Goal: Information Seeking & Learning: Learn about a topic

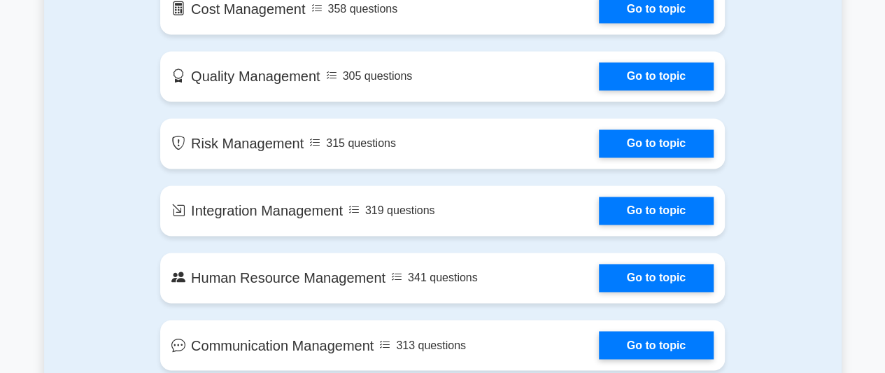
scroll to position [1018, 0]
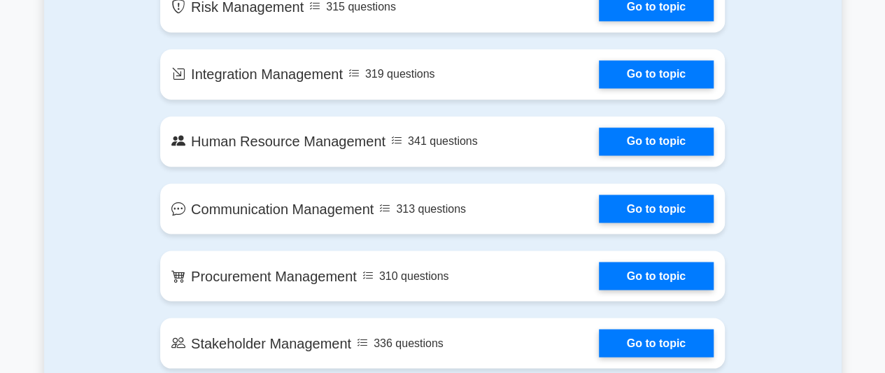
drag, startPoint x: 888, startPoint y: 76, endPoint x: 885, endPoint y: 108, distance: 31.5
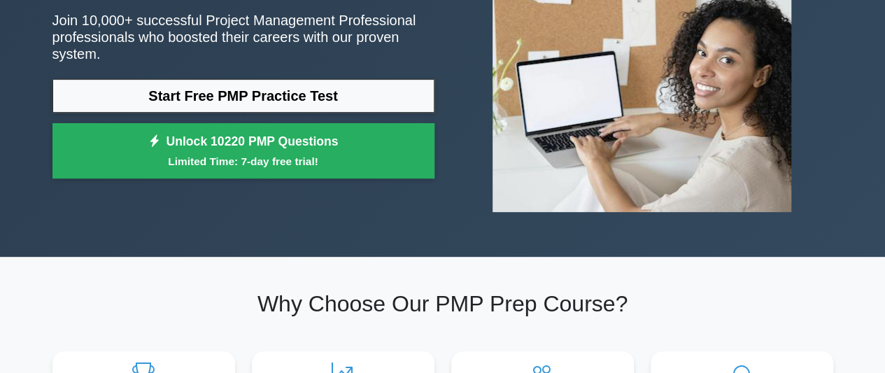
scroll to position [176, 0]
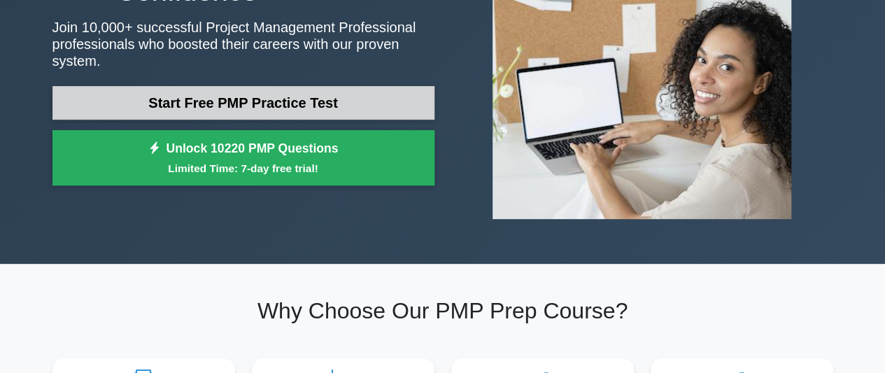
click at [358, 91] on link "Start Free PMP Practice Test" at bounding box center [243, 103] width 382 height 34
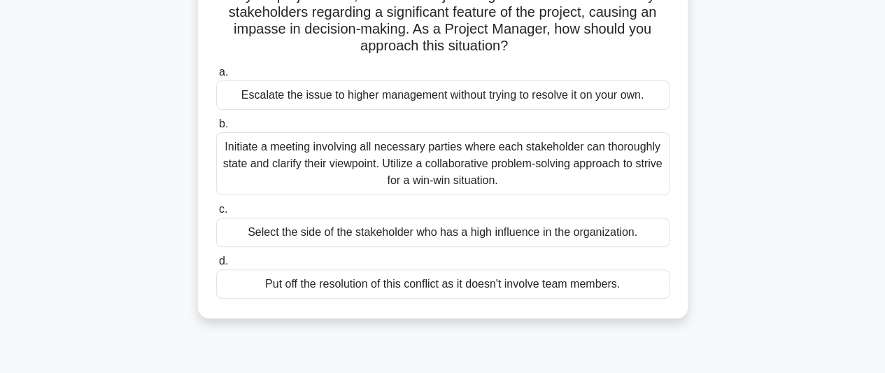
scroll to position [121, 0]
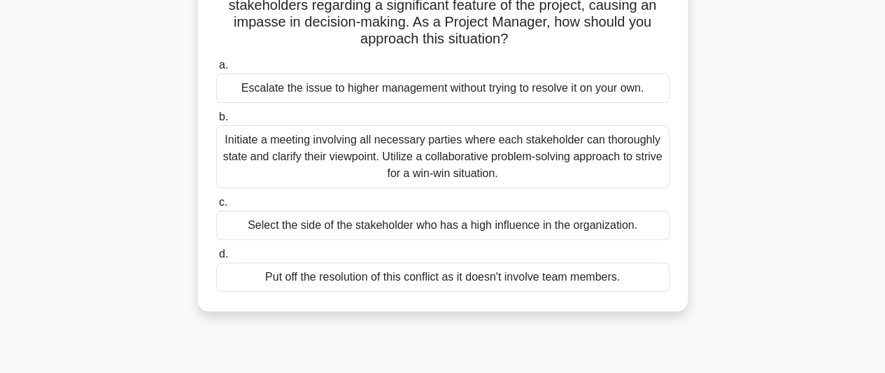
click at [520, 145] on div "Initiate a meeting involving all necessary parties where each stakeholder can t…" at bounding box center [442, 156] width 453 height 63
click at [216, 122] on input "b. Initiate a meeting involving all necessary parties where each stakeholder ca…" at bounding box center [216, 117] width 0 height 9
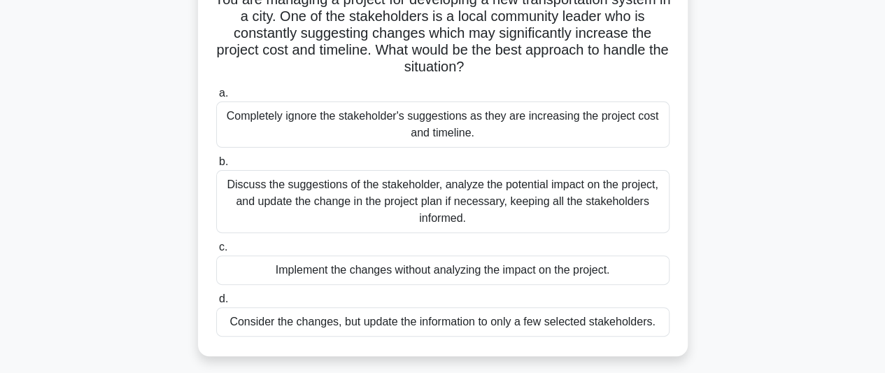
scroll to position [112, 0]
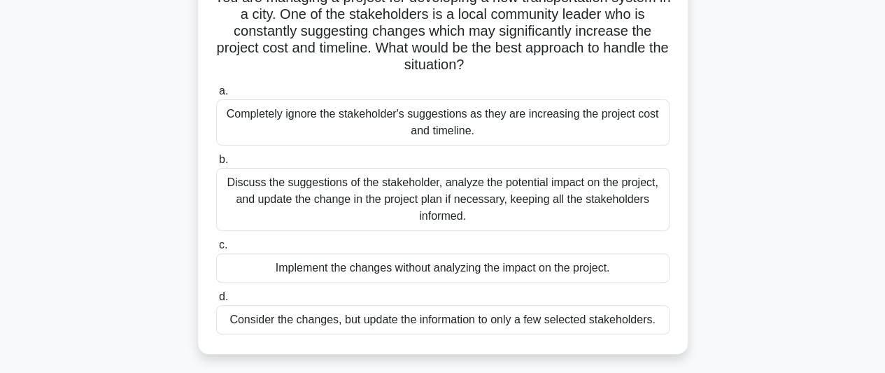
click at [494, 117] on div "Completely ignore the stakeholder's suggestions as they are increasing the proj…" at bounding box center [442, 122] width 453 height 46
click at [216, 96] on input "a. Completely ignore the stakeholder's suggestions as they are increasing the p…" at bounding box center [216, 91] width 0 height 9
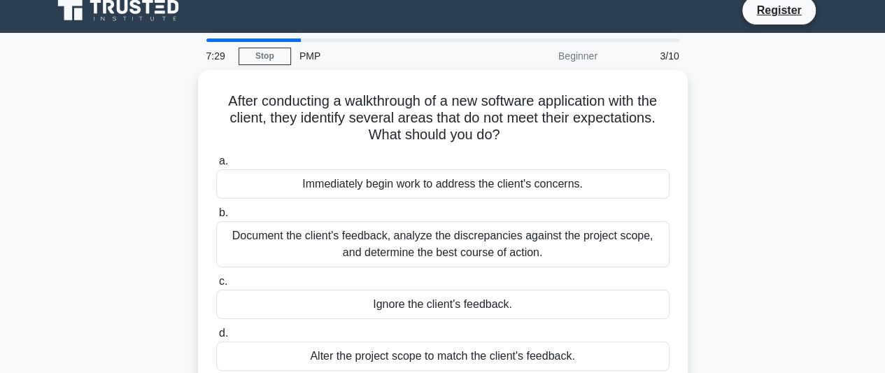
scroll to position [0, 0]
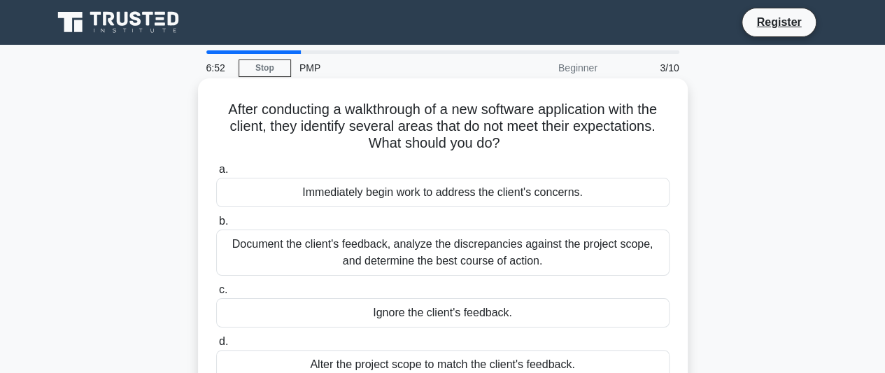
click at [385, 257] on div "Document the client's feedback, analyze the discrepancies against the project s…" at bounding box center [442, 252] width 453 height 46
click at [216, 226] on input "b. Document the client's feedback, analyze the discrepancies against the projec…" at bounding box center [216, 221] width 0 height 9
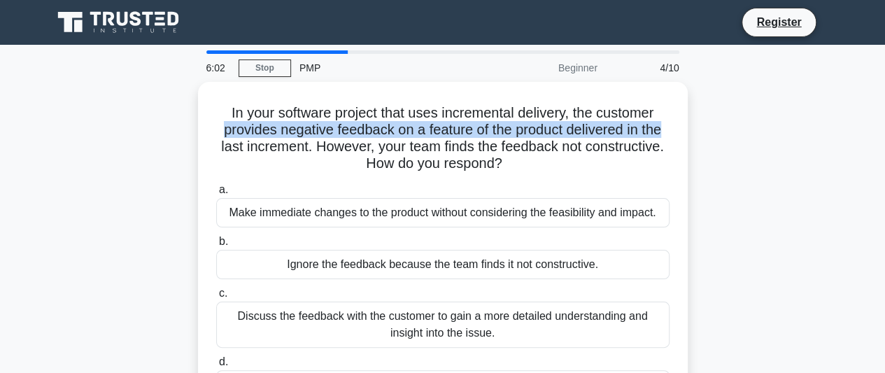
drag, startPoint x: 882, startPoint y: 115, endPoint x: 877, endPoint y: 132, distance: 17.5
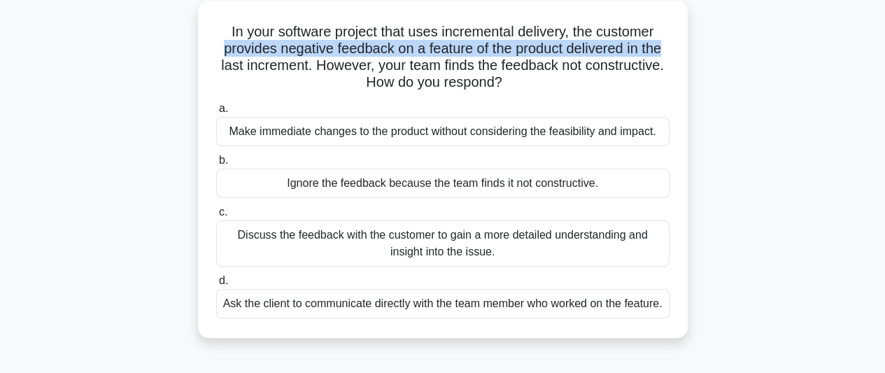
scroll to position [90, 0]
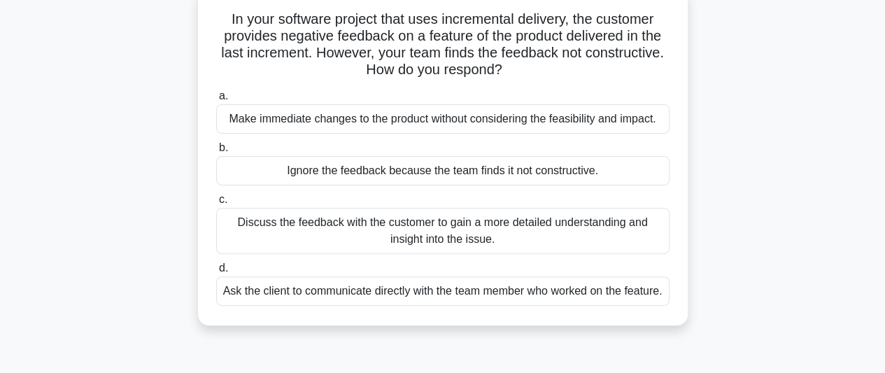
click at [468, 222] on div "Discuss the feedback with the customer to gain a more detailed understanding an…" at bounding box center [442, 231] width 453 height 46
click at [216, 204] on input "c. Discuss the feedback with the customer to gain a more detailed understanding…" at bounding box center [216, 199] width 0 height 9
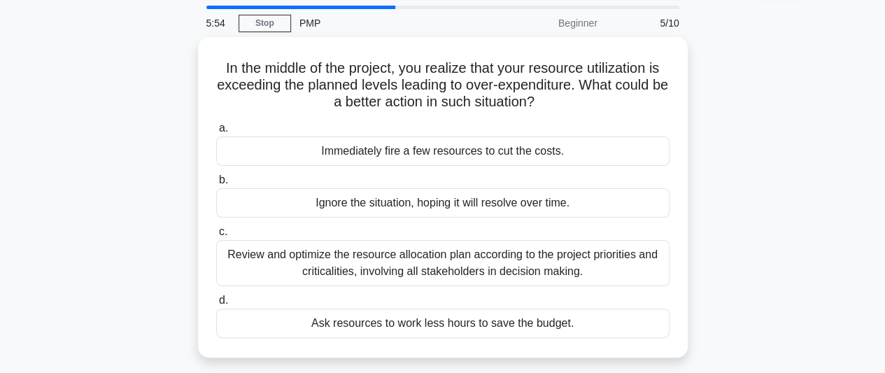
scroll to position [0, 0]
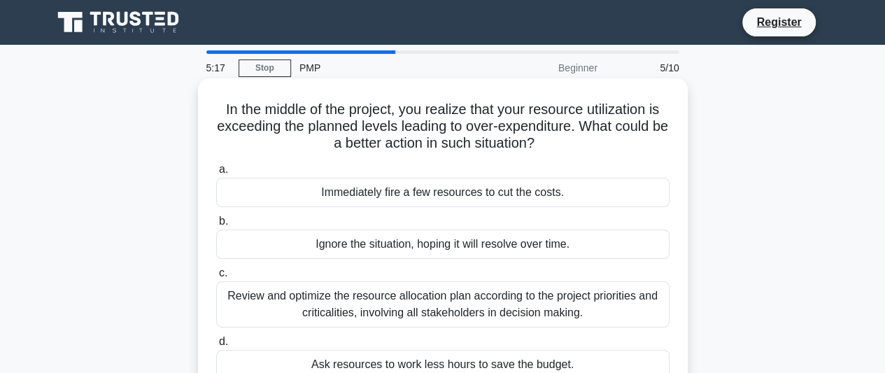
click at [436, 299] on div "Review and optimize the resource allocation plan according to the project prior…" at bounding box center [442, 304] width 453 height 46
click at [216, 278] on input "c. Review and optimize the resource allocation plan according to the project pr…" at bounding box center [216, 273] width 0 height 9
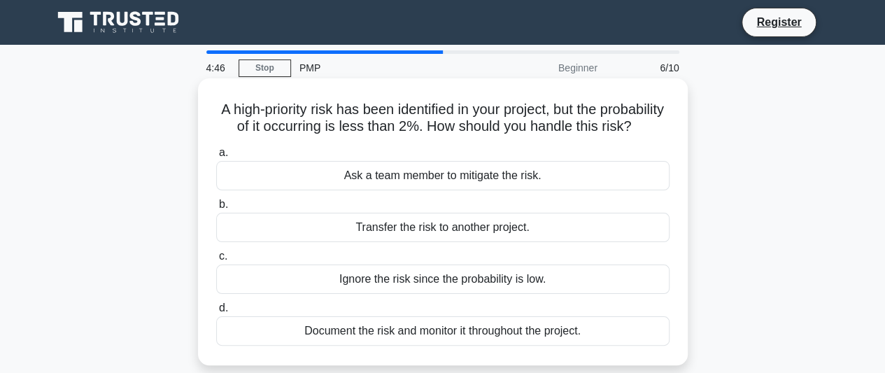
click at [396, 346] on div "Document the risk and monitor it throughout the project." at bounding box center [442, 330] width 453 height 29
click at [216, 313] on input "d. Document the risk and monitor it throughout the project." at bounding box center [216, 308] width 0 height 9
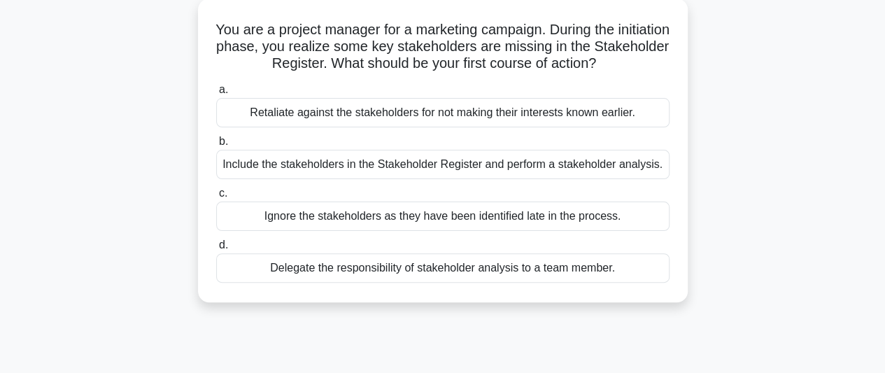
scroll to position [85, 0]
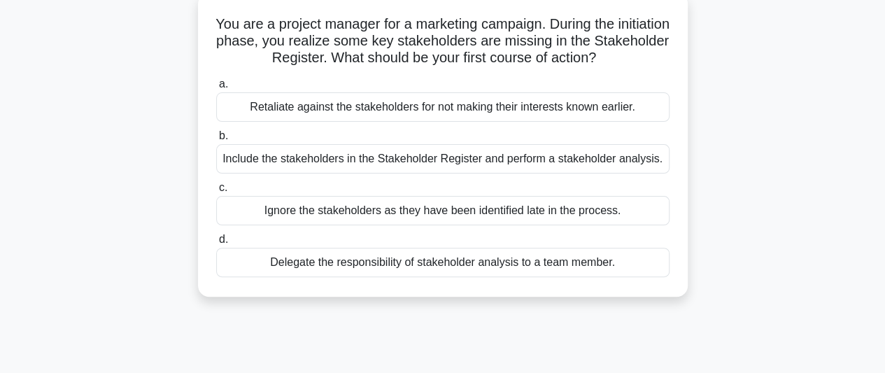
click at [424, 164] on div "Include the stakeholders in the Stakeholder Register and perform a stakeholder …" at bounding box center [442, 158] width 453 height 29
click at [216, 141] on input "b. Include the stakeholders in the Stakeholder Register and perform a stakehold…" at bounding box center [216, 135] width 0 height 9
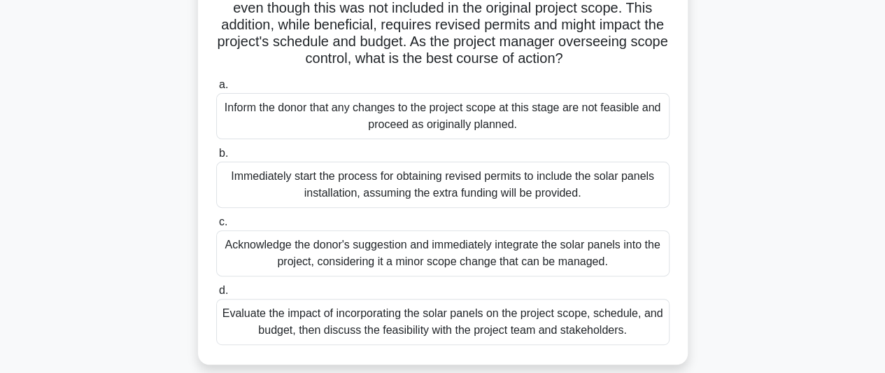
scroll to position [157, 0]
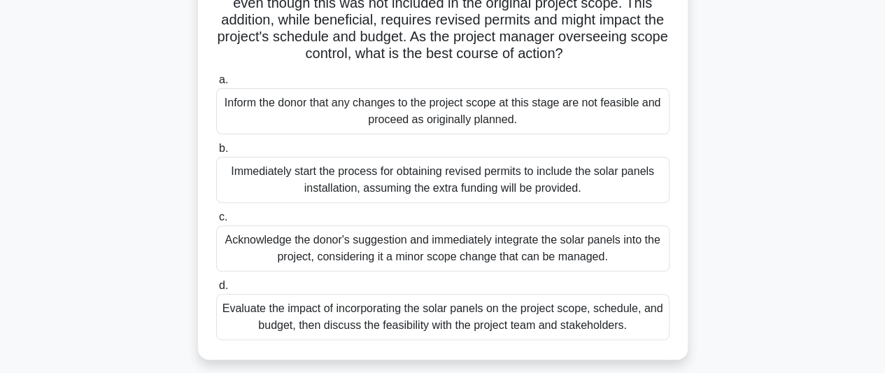
click at [513, 321] on div "Evaluate the impact of incorporating the solar panels on the project scope, sch…" at bounding box center [442, 317] width 453 height 46
click at [216, 290] on input "d. Evaluate the impact of incorporating the solar panels on the project scope, …" at bounding box center [216, 285] width 0 height 9
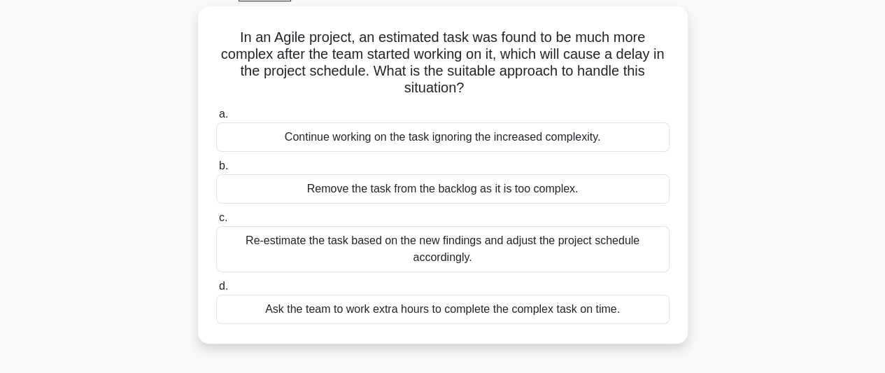
scroll to position [83, 0]
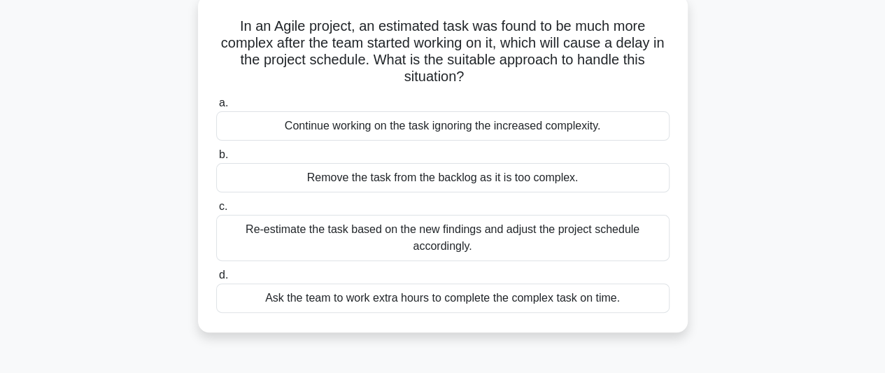
click at [454, 245] on div "Re-estimate the task based on the new findings and adjust the project schedule …" at bounding box center [442, 238] width 453 height 46
click at [216, 211] on input "c. Re-estimate the task based on the new findings and adjust the project schedu…" at bounding box center [216, 206] width 0 height 9
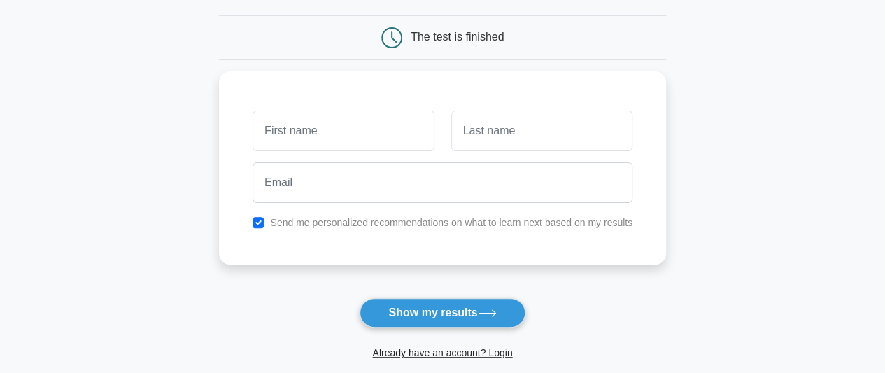
scroll to position [128, 0]
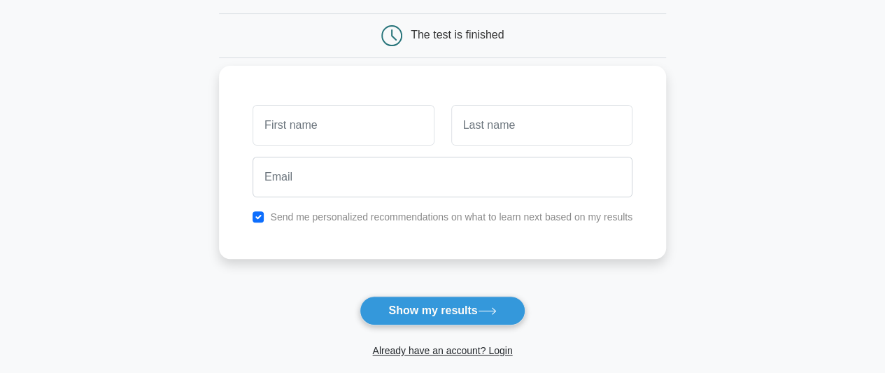
click at [373, 114] on input "text" at bounding box center [342, 125] width 181 height 41
type input "r"
click at [387, 108] on input "Rita" at bounding box center [342, 125] width 181 height 41
type input "[PERSON_NAME]"
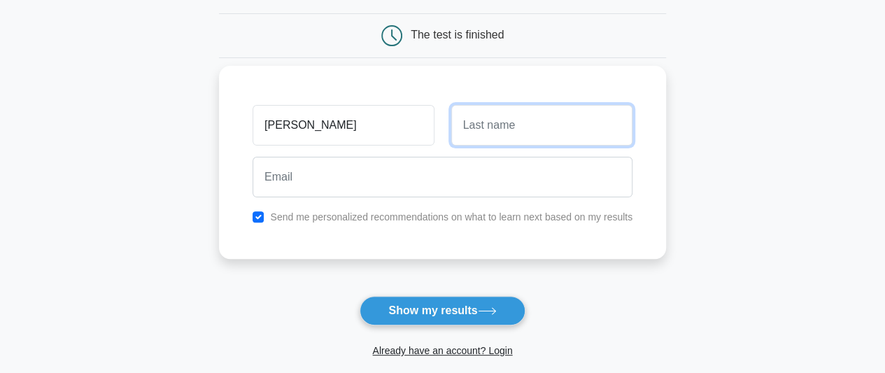
click at [478, 117] on input "text" at bounding box center [541, 125] width 181 height 41
type input "Gailor"
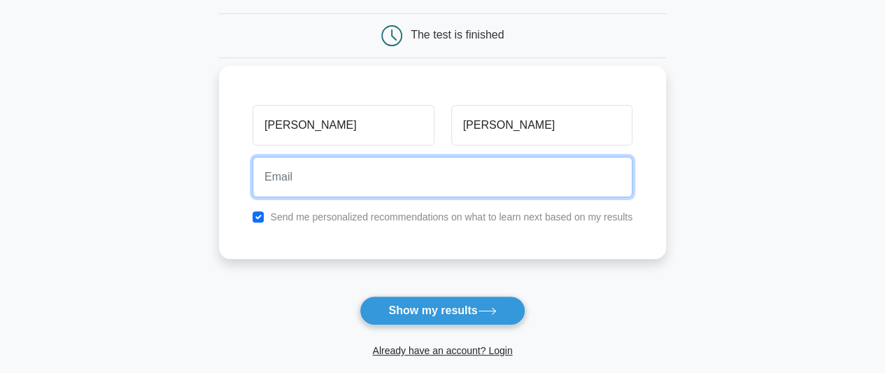
click at [460, 170] on input "email" at bounding box center [442, 177] width 380 height 41
type input "rita.gailor@yahoo.com"
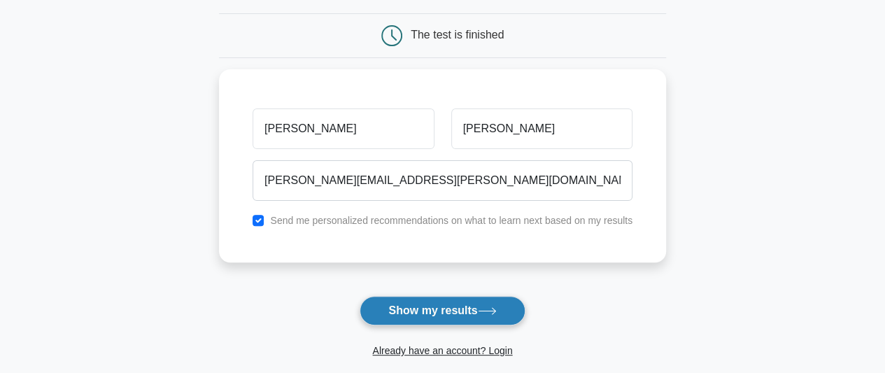
click at [424, 302] on button "Show my results" at bounding box center [441, 310] width 165 height 29
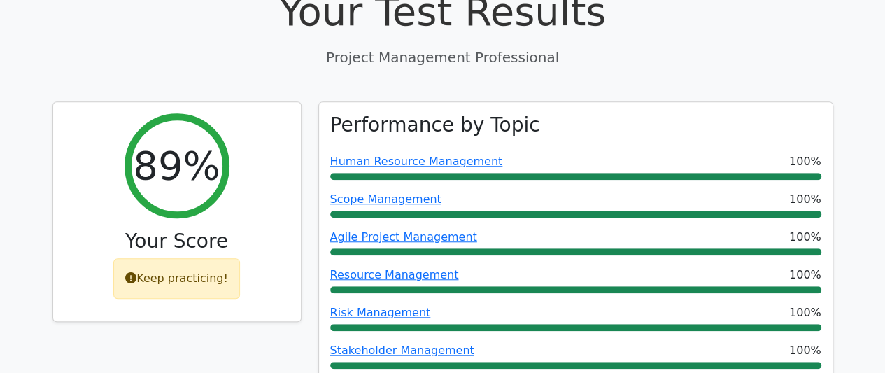
scroll to position [483, 0]
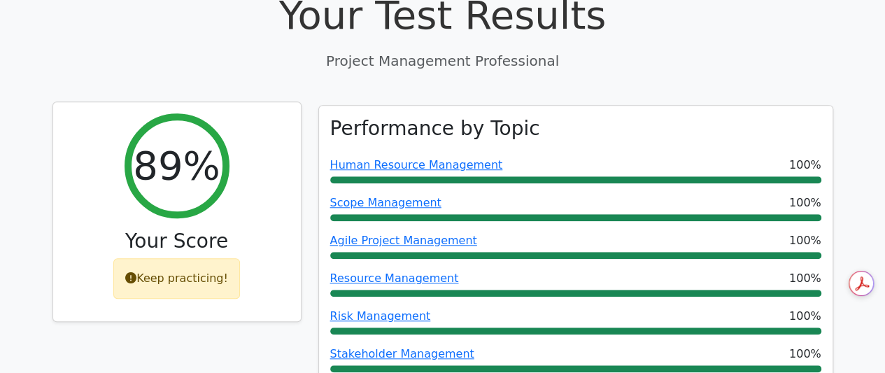
click at [201, 258] on div "Keep practicing!" at bounding box center [176, 278] width 127 height 41
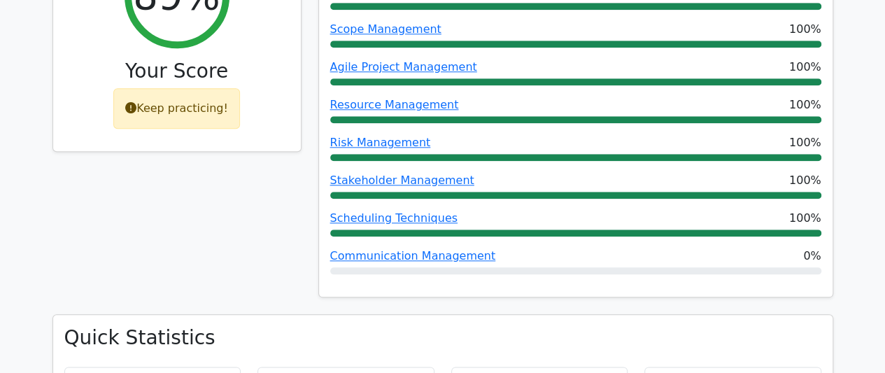
scroll to position [660, 0]
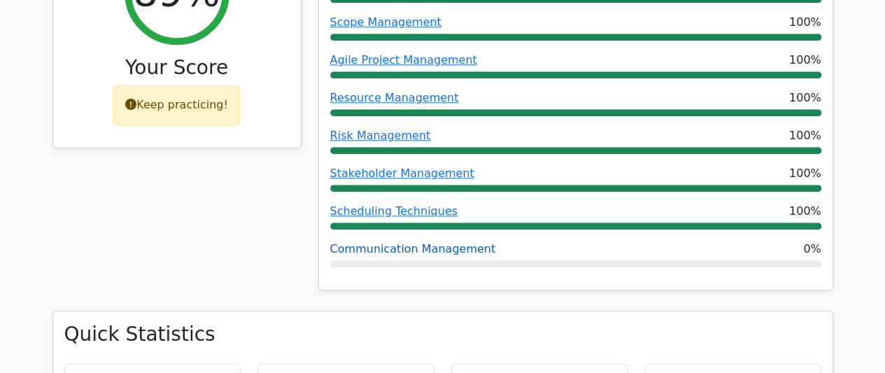
click at [462, 242] on link "Communication Management" at bounding box center [413, 248] width 166 height 13
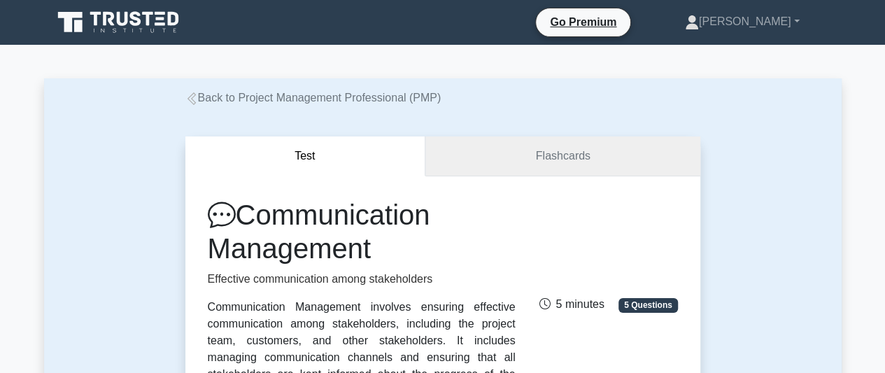
click at [543, 157] on link "Flashcards" at bounding box center [562, 156] width 274 height 40
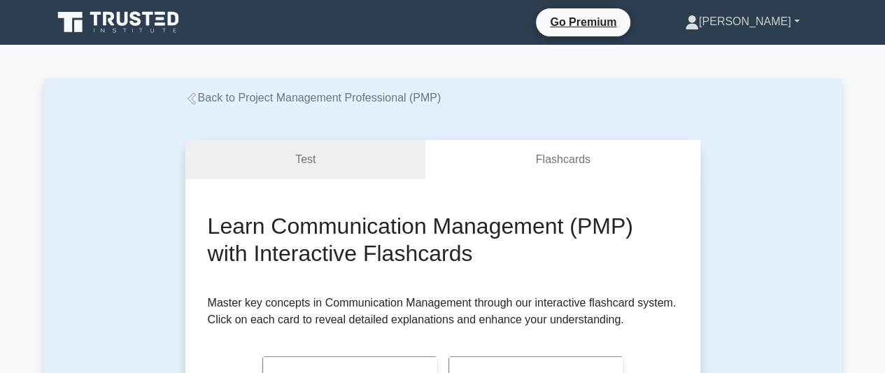
click at [794, 18] on link "[PERSON_NAME]" at bounding box center [742, 22] width 182 height 28
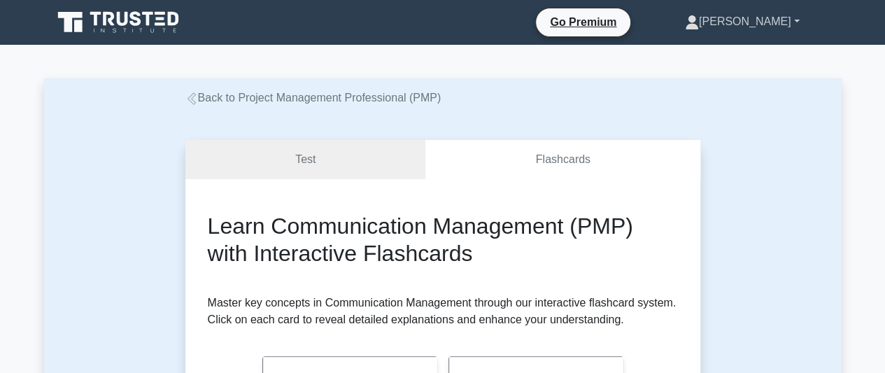
click at [797, 15] on link "[PERSON_NAME]" at bounding box center [742, 22] width 182 height 28
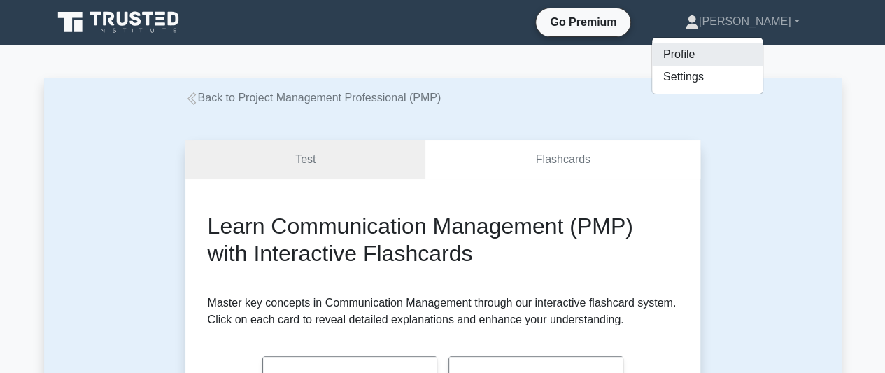
click at [742, 64] on link "Profile" at bounding box center [707, 54] width 111 height 22
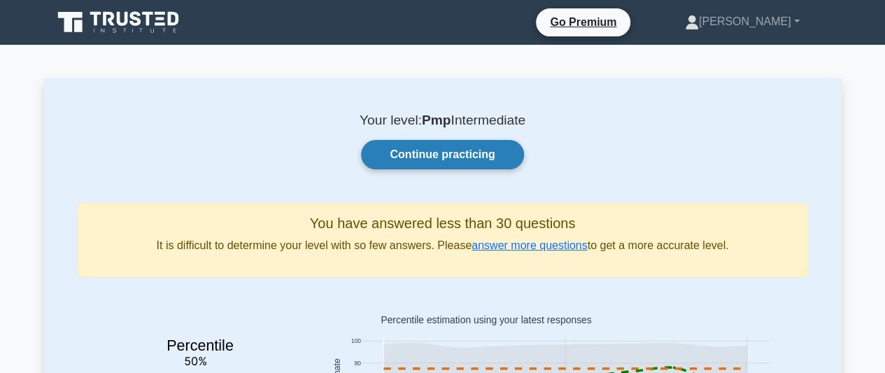
click at [455, 159] on link "Continue practicing" at bounding box center [442, 154] width 162 height 29
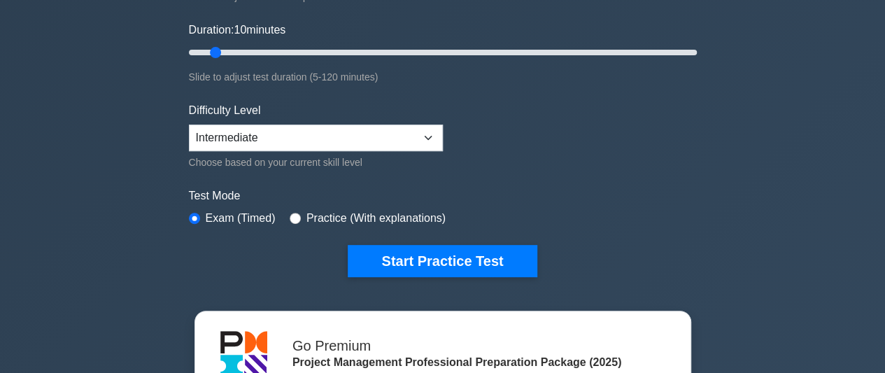
scroll to position [235, 0]
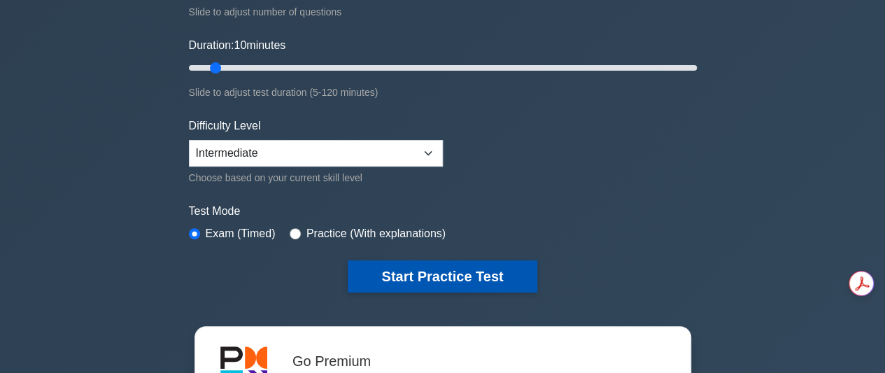
click at [453, 280] on button "Start Practice Test" at bounding box center [442, 276] width 189 height 32
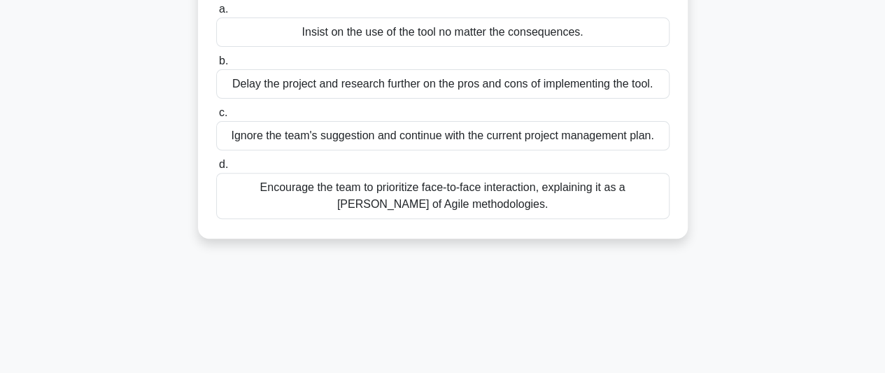
scroll to position [183, 0]
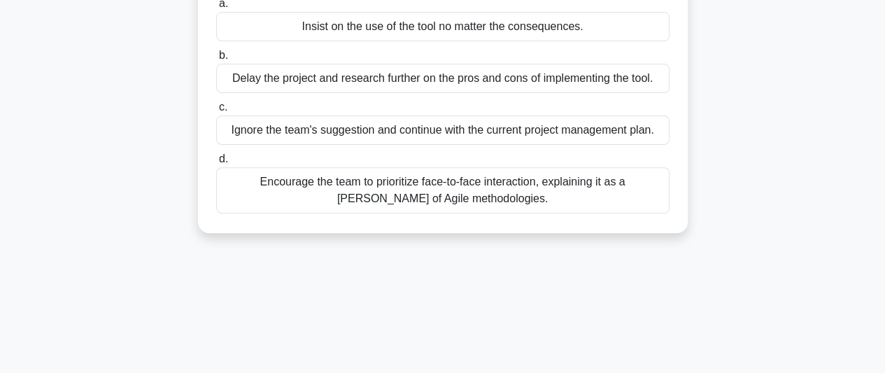
click at [534, 192] on div "Encourage the team to prioritize face-to-face interaction, explaining it as a […" at bounding box center [442, 190] width 453 height 46
click at [216, 164] on input "d. Encourage the team to prioritize face-to-face interaction, explaining it as …" at bounding box center [216, 159] width 0 height 9
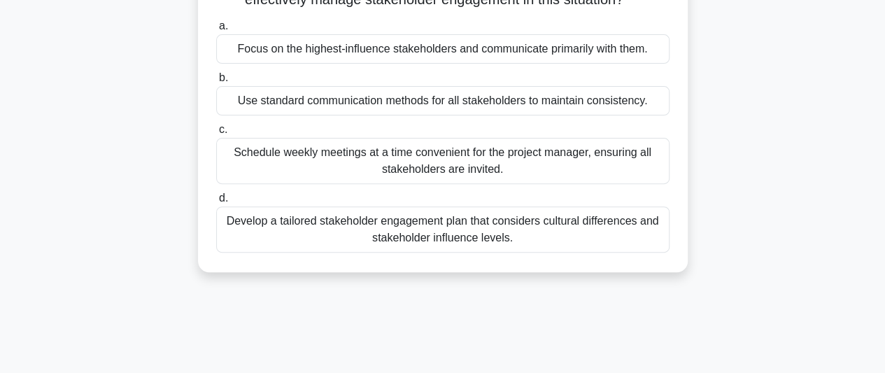
scroll to position [171, 0]
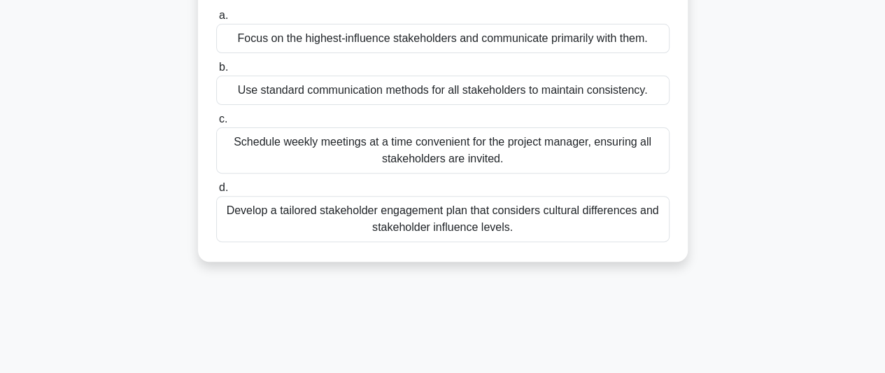
click at [474, 215] on div "Develop a tailored stakeholder engagement plan that considers cultural differen…" at bounding box center [442, 219] width 453 height 46
click at [216, 192] on input "d. Develop a tailored stakeholder engagement plan that considers cultural diffe…" at bounding box center [216, 187] width 0 height 9
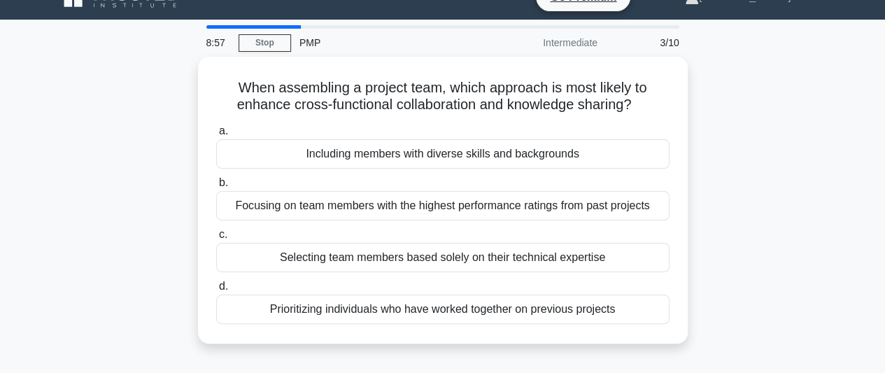
scroll to position [0, 0]
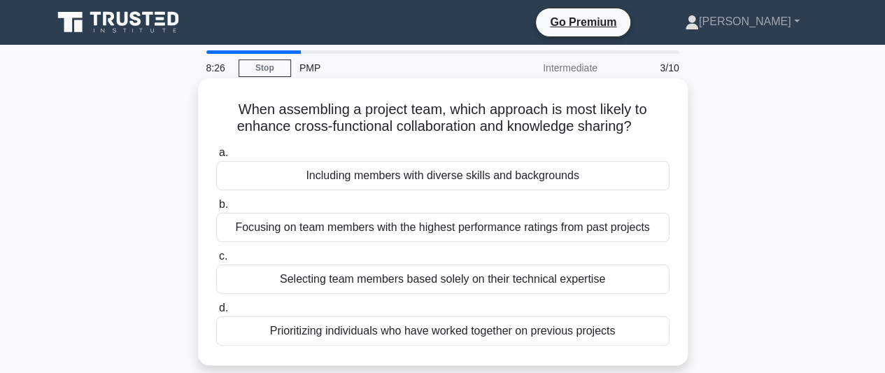
click at [473, 334] on div "Prioritizing individuals who have worked together on previous projects" at bounding box center [442, 330] width 453 height 29
click at [216, 313] on input "d. Prioritizing individuals who have worked together on previous projects" at bounding box center [216, 308] width 0 height 9
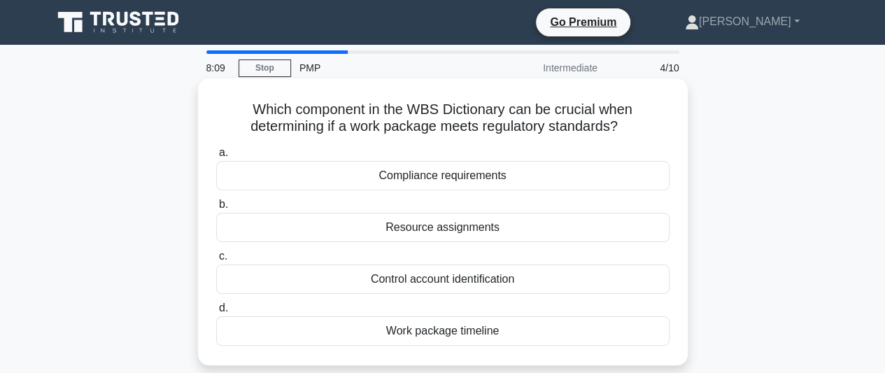
click at [448, 177] on div "Compliance requirements" at bounding box center [442, 175] width 453 height 29
click at [216, 157] on input "a. Compliance requirements" at bounding box center [216, 152] width 0 height 9
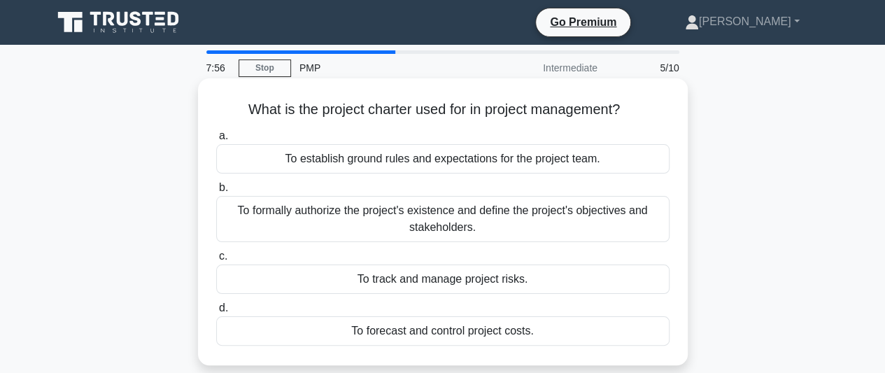
click at [446, 206] on div "To formally authorize the project's existence and define the project's objectiv…" at bounding box center [442, 219] width 453 height 46
click at [216, 192] on input "b. To formally authorize the project's existence and define the project's objec…" at bounding box center [216, 187] width 0 height 9
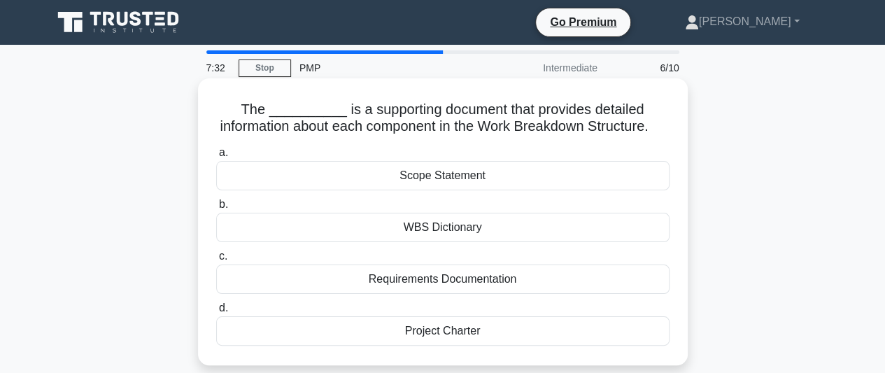
click at [453, 346] on div "Project Charter" at bounding box center [442, 330] width 453 height 29
click at [216, 313] on input "d. Project Charter" at bounding box center [216, 308] width 0 height 9
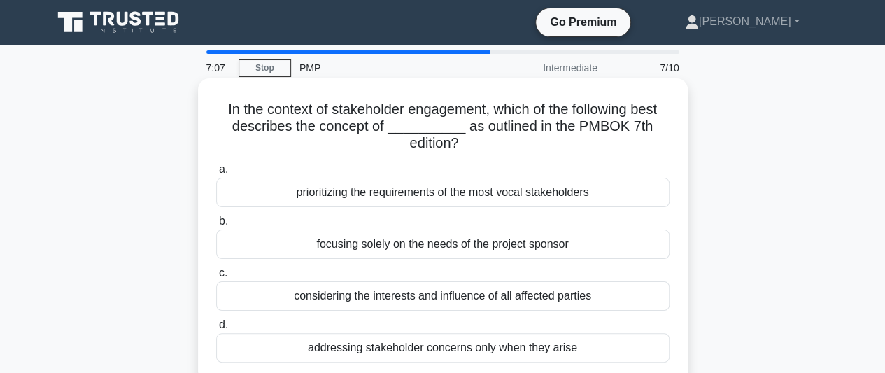
click at [415, 298] on div "considering the interests and influence of all affected parties" at bounding box center [442, 295] width 453 height 29
click at [216, 278] on input "c. considering the interests and influence of all affected parties" at bounding box center [216, 273] width 0 height 9
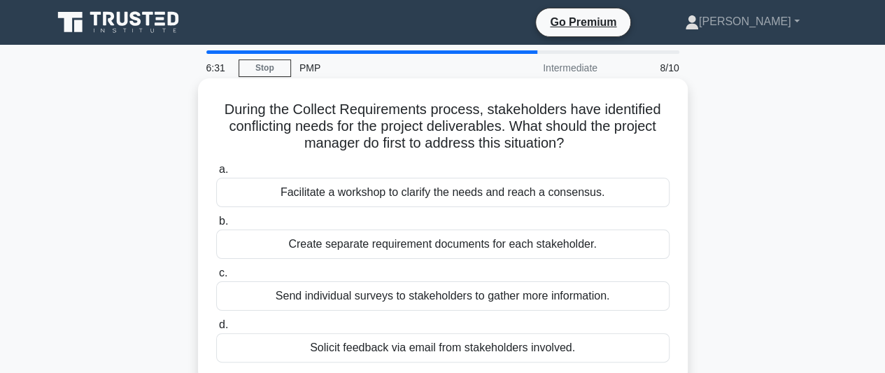
click at [434, 197] on div "Facilitate a workshop to clarify the needs and reach a consensus." at bounding box center [442, 192] width 453 height 29
click at [216, 174] on input "a. Facilitate a workshop to clarify the needs and reach a consensus." at bounding box center [216, 169] width 0 height 9
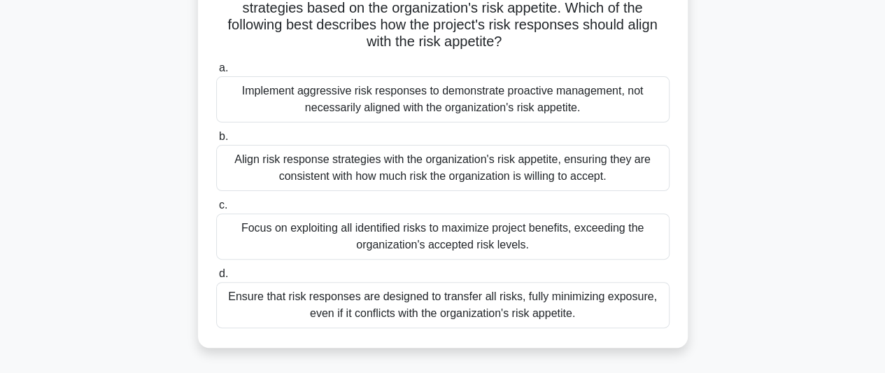
scroll to position [124, 0]
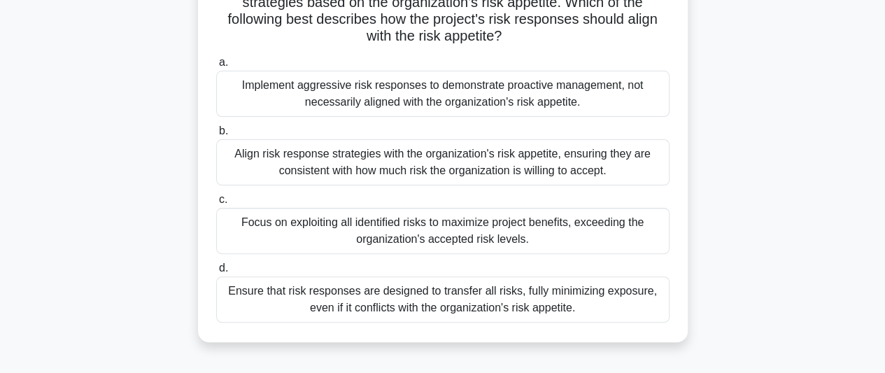
click at [547, 225] on div "Focus on exploiting all identified risks to maximize project benefits, exceedin…" at bounding box center [442, 231] width 453 height 46
click at [216, 204] on input "c. Focus on exploiting all identified risks to maximize project benefits, excee…" at bounding box center [216, 199] width 0 height 9
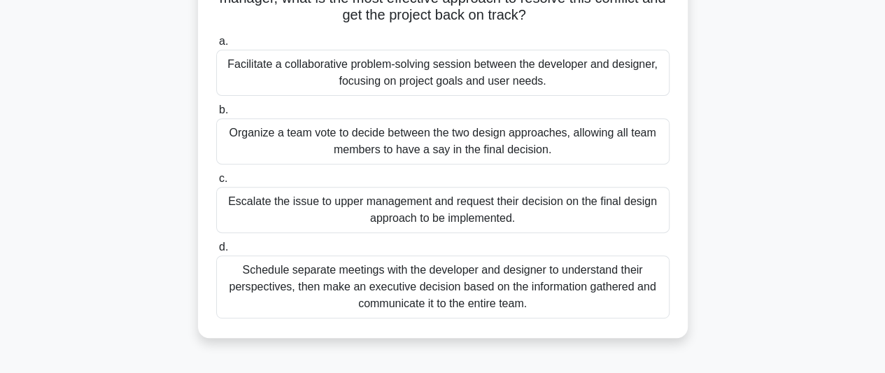
scroll to position [241, 0]
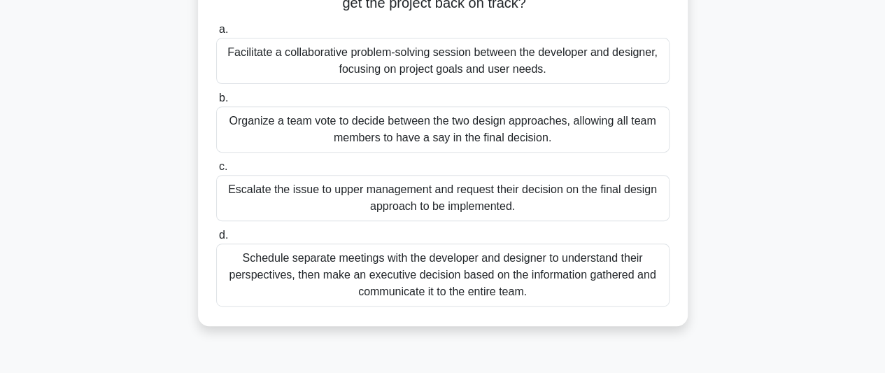
click at [430, 75] on div "Facilitate a collaborative problem-solving session between the developer and de…" at bounding box center [442, 61] width 453 height 46
click at [216, 34] on input "a. Facilitate a collaborative problem-solving session between the developer and…" at bounding box center [216, 29] width 0 height 9
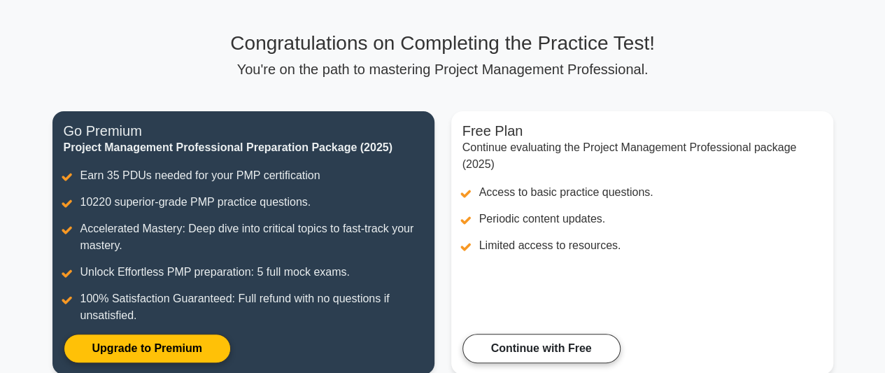
scroll to position [90, 0]
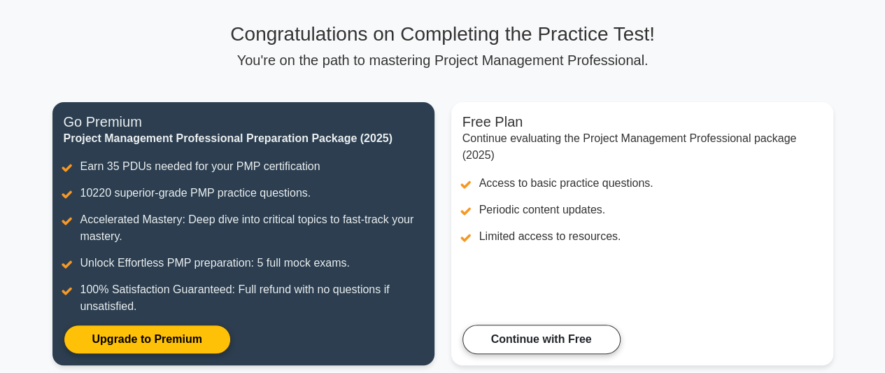
drag, startPoint x: 894, startPoint y: 27, endPoint x: 882, endPoint y: 70, distance: 44.3
click at [882, 70] on html "Go Premium Rita J" at bounding box center [442, 256] width 885 height 693
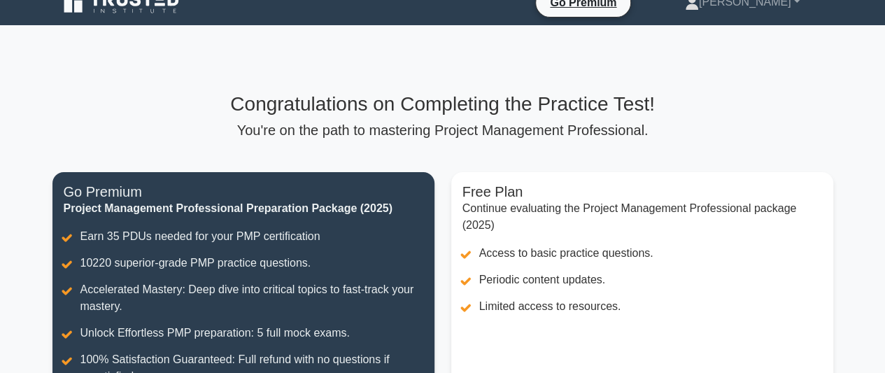
scroll to position [0, 0]
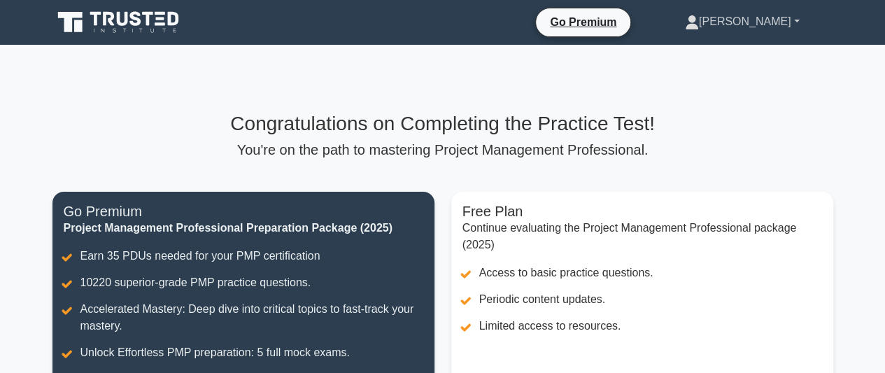
click at [798, 26] on link "[PERSON_NAME]" at bounding box center [742, 22] width 182 height 28
click at [723, 153] on p "You're on the path to mastering Project Management Professional." at bounding box center [442, 149] width 781 height 17
click at [797, 20] on link "[PERSON_NAME]" at bounding box center [742, 22] width 182 height 28
click at [660, 154] on p "You're on the path to mastering Project Management Professional." at bounding box center [442, 149] width 781 height 17
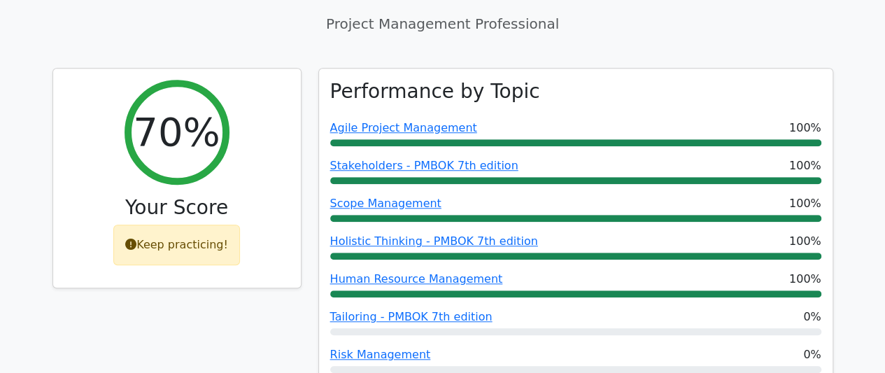
scroll to position [527, 0]
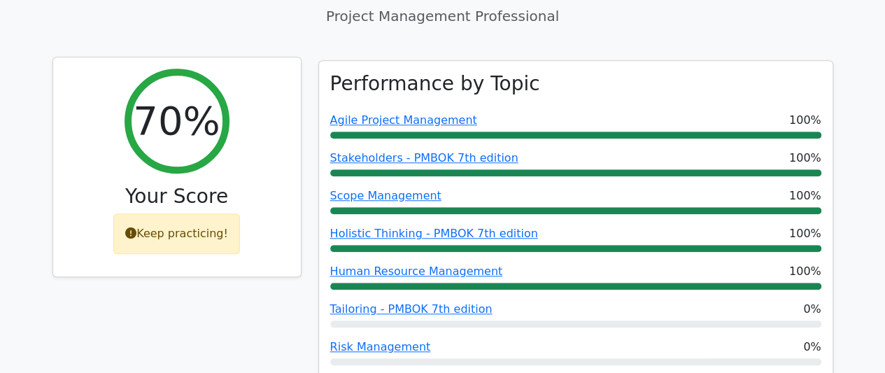
click at [190, 213] on div "Keep practicing!" at bounding box center [176, 233] width 127 height 41
click at [169, 213] on div "Keep practicing!" at bounding box center [176, 233] width 127 height 41
click at [201, 213] on div "Keep practicing!" at bounding box center [176, 233] width 127 height 41
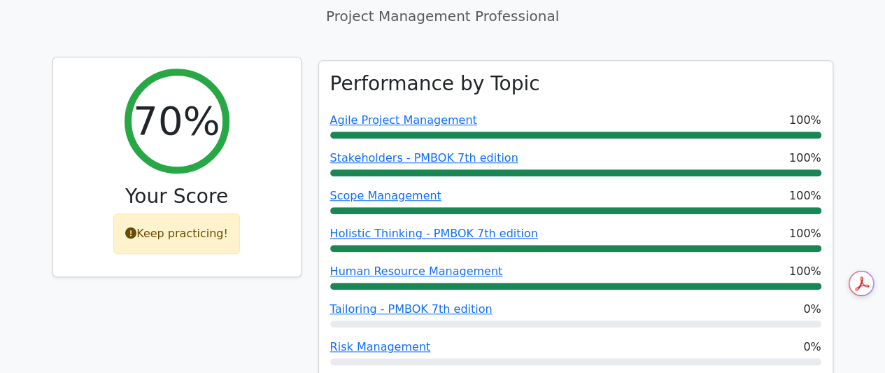
click at [194, 97] on h2 "70%" at bounding box center [176, 120] width 87 height 47
click at [136, 227] on icon at bounding box center [130, 232] width 11 height 11
click at [168, 213] on div "Keep practicing!" at bounding box center [176, 233] width 127 height 41
click at [221, 83] on div "70%" at bounding box center [176, 121] width 105 height 105
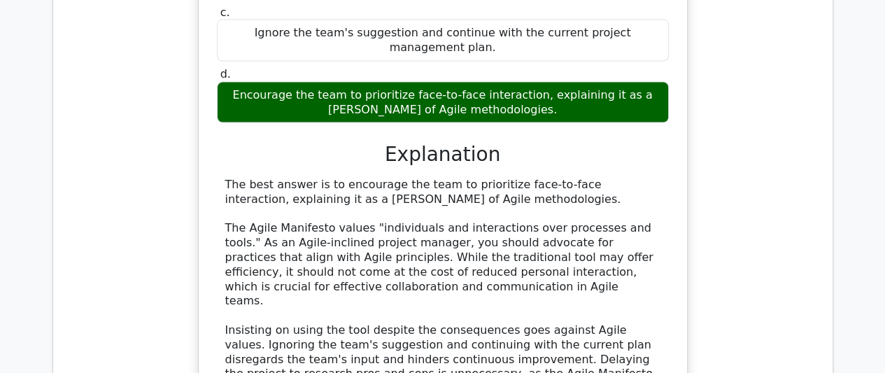
scroll to position [1462, 0]
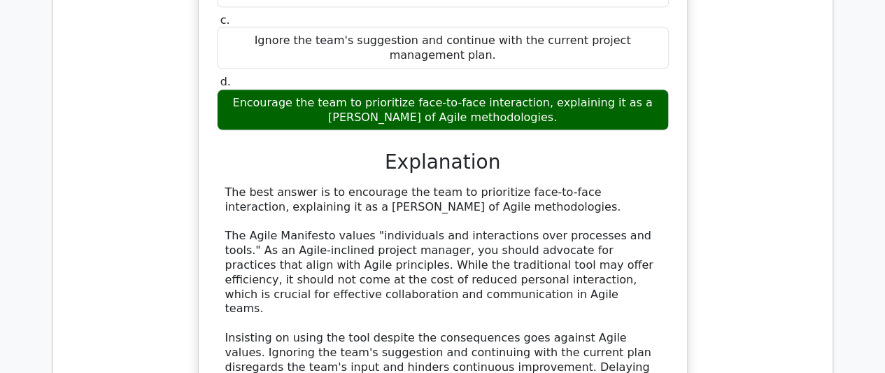
click at [866, 192] on main "Go Premium Project Management Professional Preparation Package (2025) Earn 35 P…" at bounding box center [442, 9] width 885 height 2855
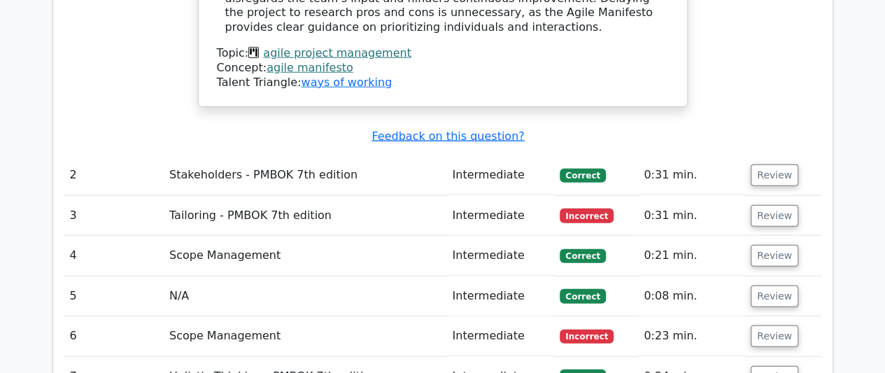
scroll to position [1835, 0]
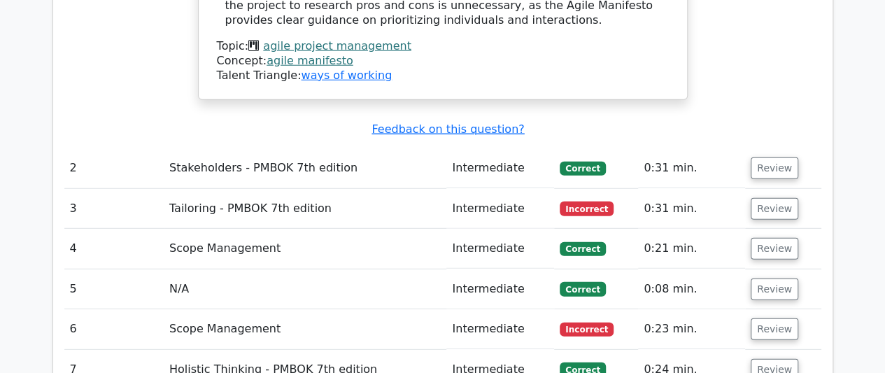
click at [352, 189] on td "Tailoring - PMBOK 7th edition" at bounding box center [305, 209] width 283 height 40
click at [516, 189] on td "Intermediate" at bounding box center [500, 209] width 108 height 40
click at [771, 198] on button "Review" at bounding box center [774, 209] width 48 height 22
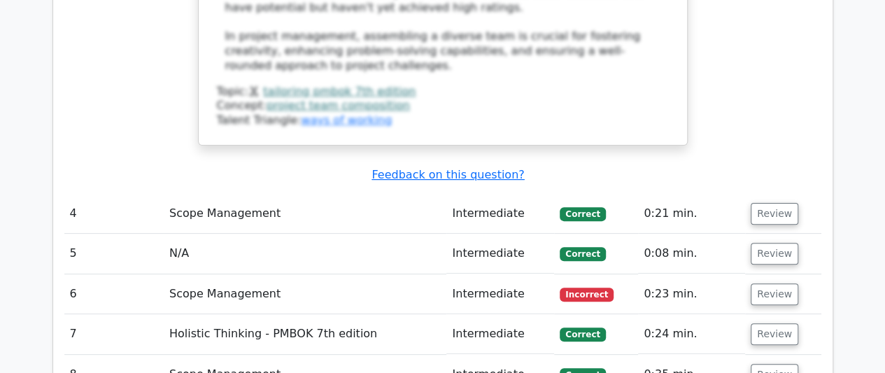
scroll to position [2784, 0]
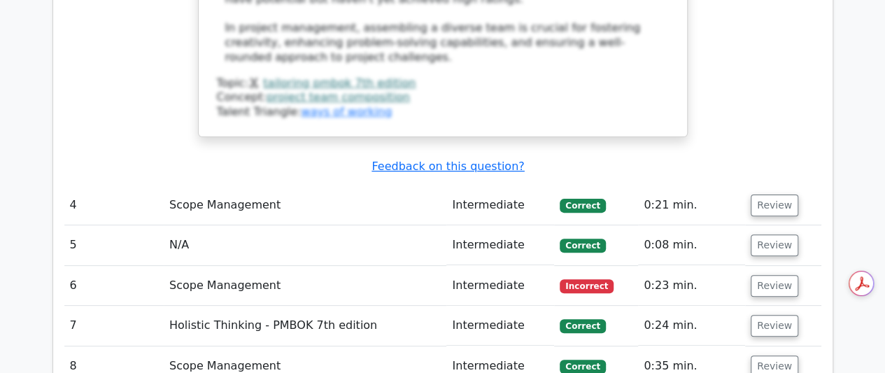
click at [592, 279] on span "Incorrect" at bounding box center [587, 286] width 54 height 14
click at [771, 275] on button "Review" at bounding box center [774, 286] width 48 height 22
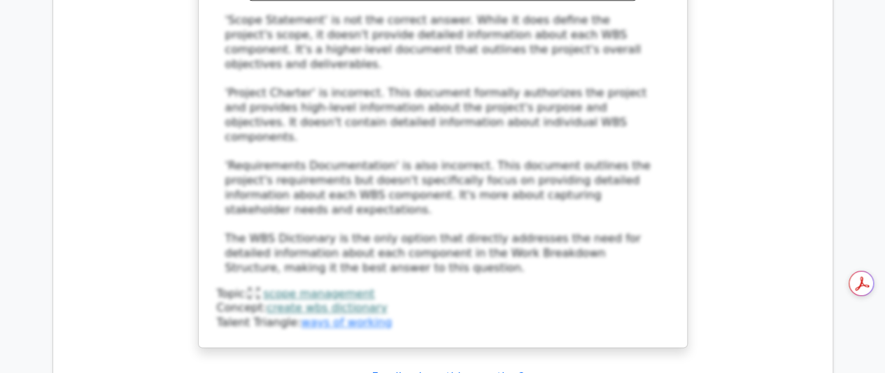
scroll to position [3538, 0]
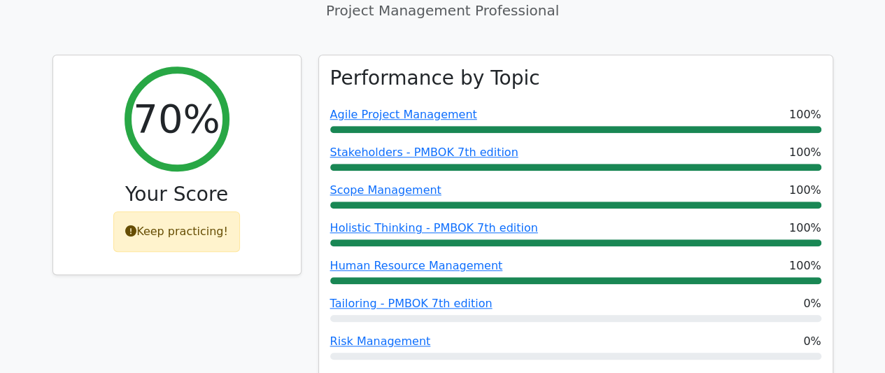
scroll to position [526, 0]
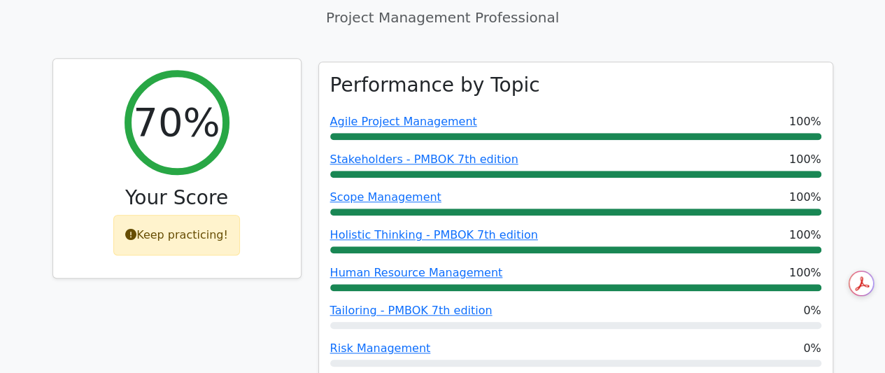
click at [201, 215] on div "Keep practicing!" at bounding box center [176, 235] width 127 height 41
click at [203, 99] on h2 "70%" at bounding box center [176, 122] width 87 height 47
click at [190, 186] on h3 "Your Score" at bounding box center [176, 198] width 225 height 24
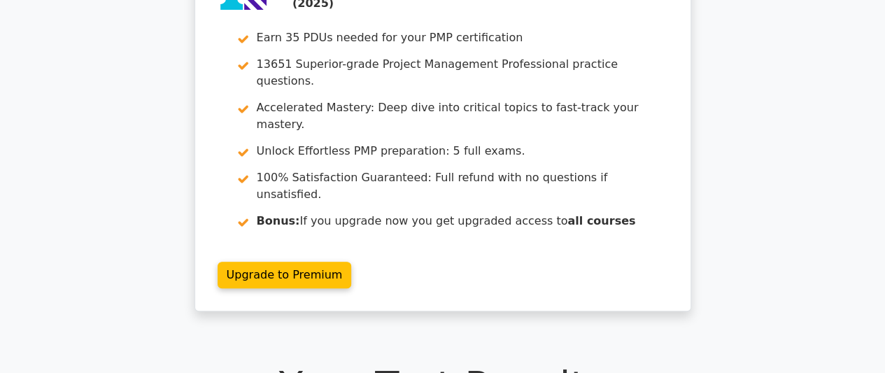
scroll to position [0, 0]
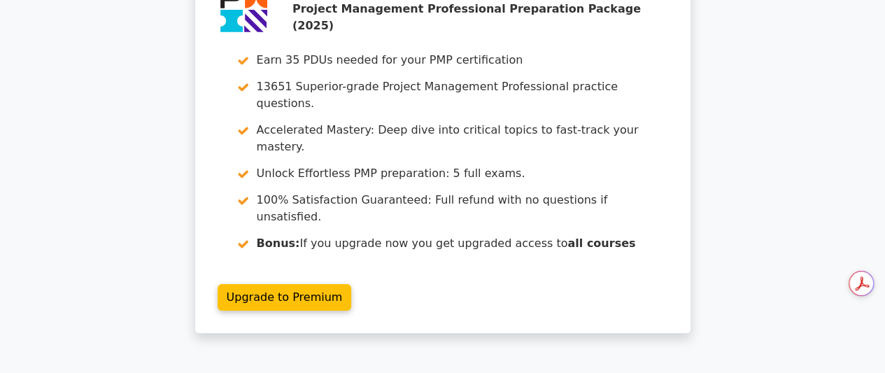
scroll to position [2437, 0]
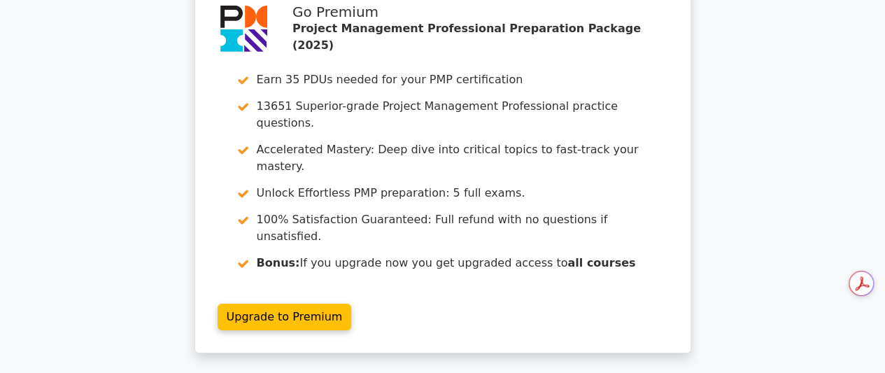
drag, startPoint x: 891, startPoint y: 43, endPoint x: 845, endPoint y: 335, distance: 295.3
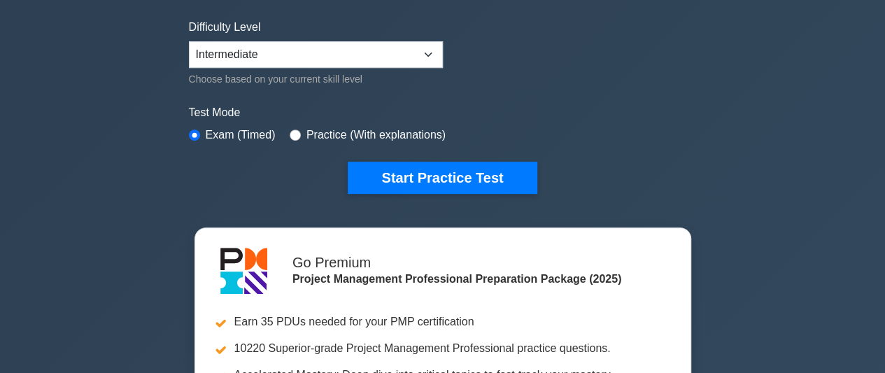
scroll to position [302, 0]
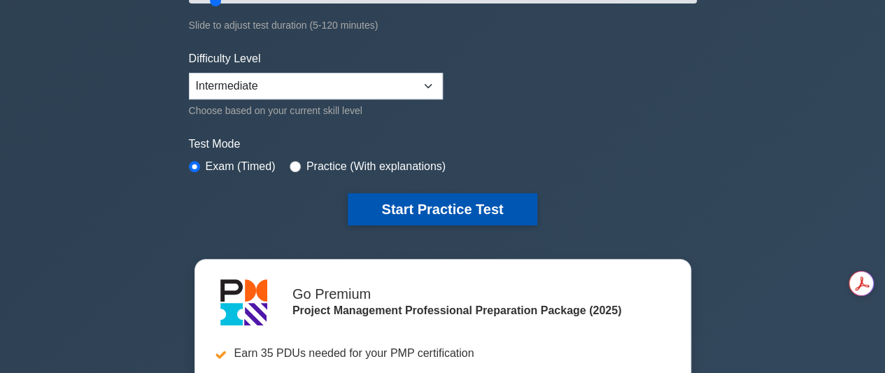
click at [448, 215] on button "Start Practice Test" at bounding box center [442, 209] width 189 height 32
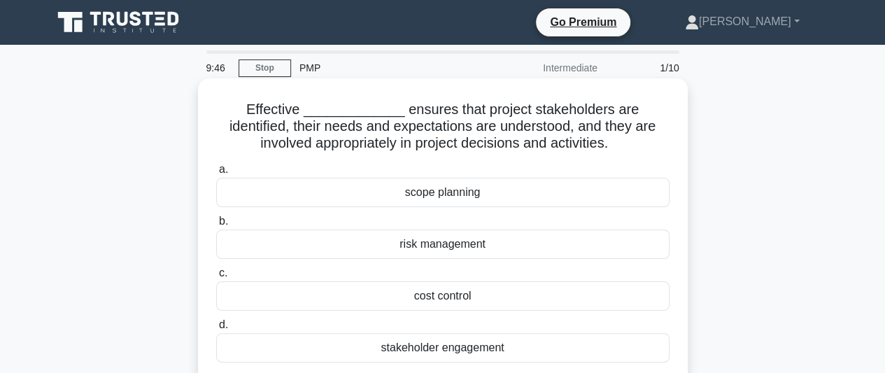
click at [446, 343] on div "stakeholder engagement" at bounding box center [442, 347] width 453 height 29
click at [216, 329] on input "d. stakeholder engagement" at bounding box center [216, 324] width 0 height 9
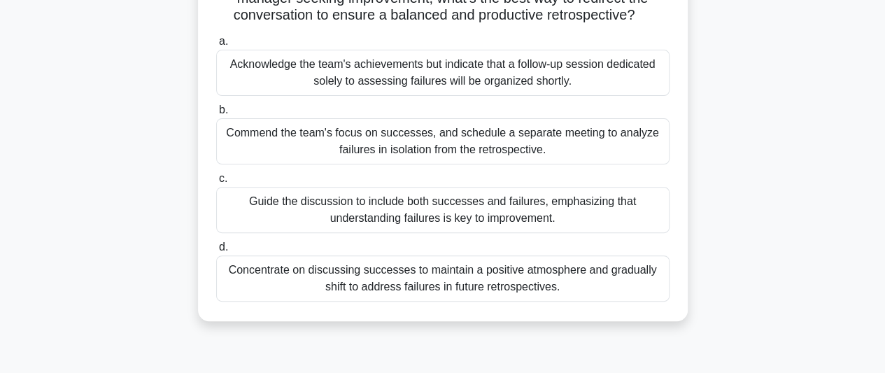
scroll to position [149, 0]
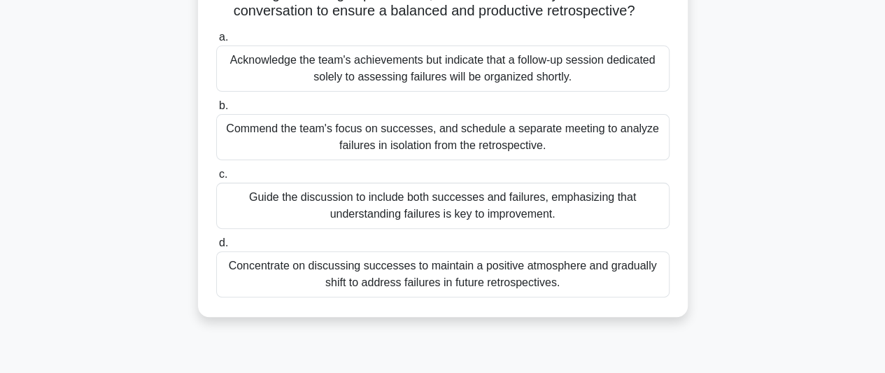
click at [607, 206] on div "Guide the discussion to include both successes and failures, emphasizing that u…" at bounding box center [442, 206] width 453 height 46
click at [216, 179] on input "c. Guide the discussion to include both successes and failures, emphasizing tha…" at bounding box center [216, 174] width 0 height 9
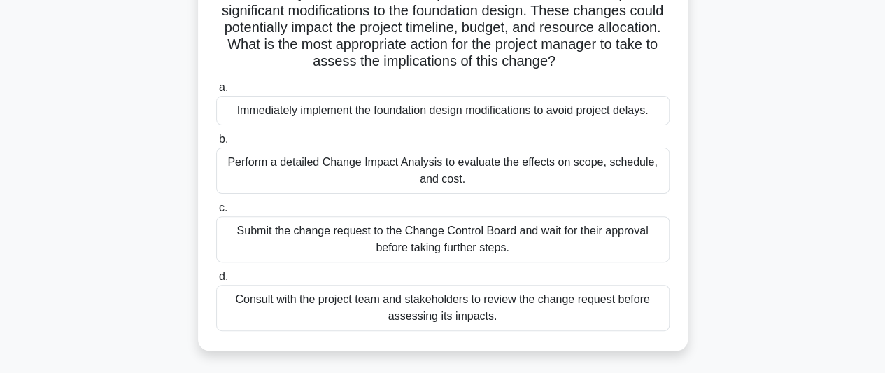
scroll to position [142, 0]
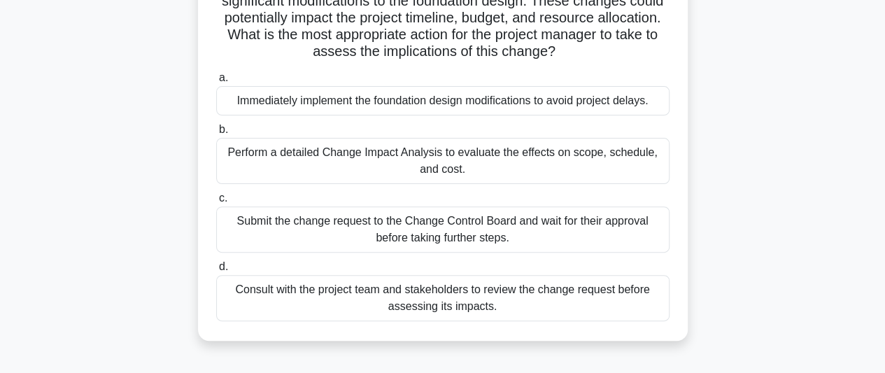
click at [565, 231] on div "Submit the change request to the Change Control Board and wait for their approv…" at bounding box center [442, 229] width 453 height 46
click at [216, 203] on input "c. Submit the change request to the Change Control Board and wait for their app…" at bounding box center [216, 198] width 0 height 9
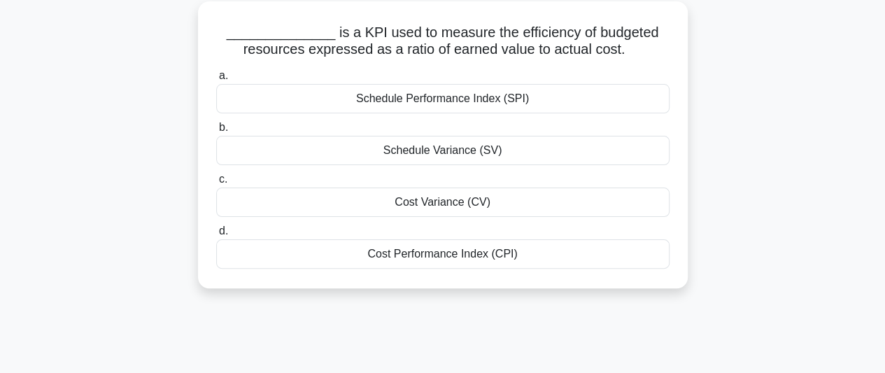
scroll to position [83, 0]
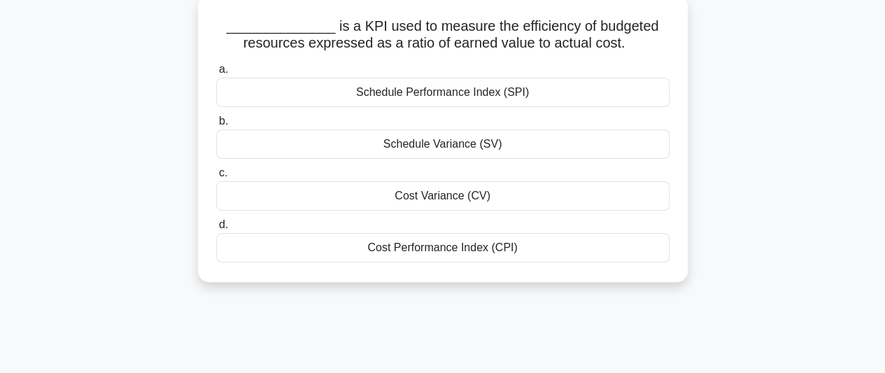
click at [441, 248] on div "Cost Performance Index (CPI)" at bounding box center [442, 247] width 453 height 29
click at [216, 229] on input "d. Cost Performance Index (CPI)" at bounding box center [216, 224] width 0 height 9
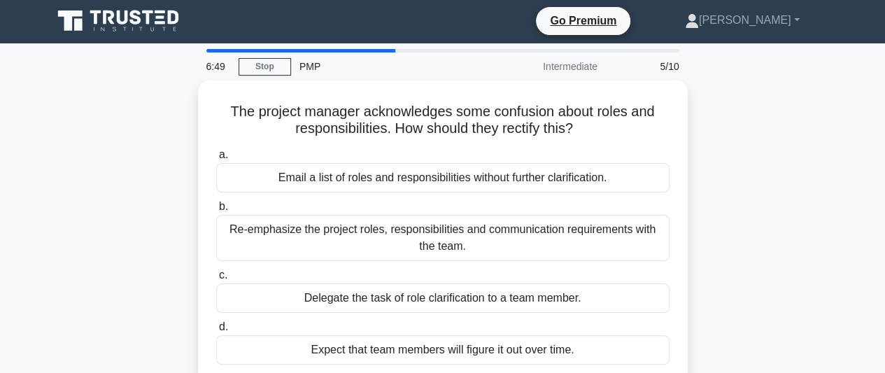
scroll to position [0, 0]
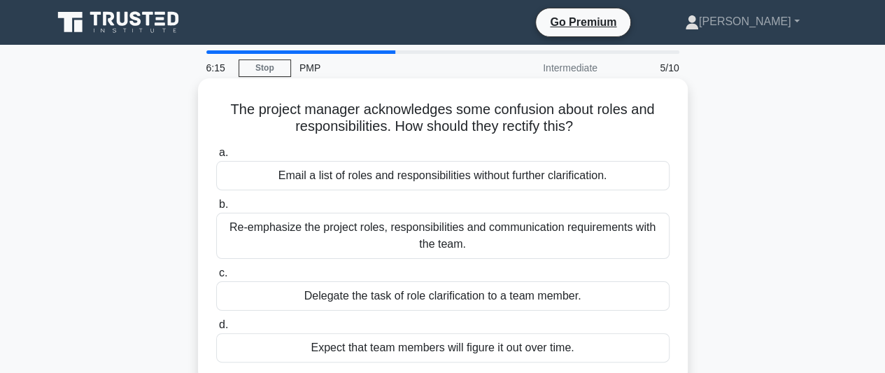
click at [480, 243] on div "Re-emphasize the project roles, responsibilities and communication requirements…" at bounding box center [442, 236] width 453 height 46
click at [216, 209] on input "b. Re-emphasize the project roles, responsibilities and communication requireme…" at bounding box center [216, 204] width 0 height 9
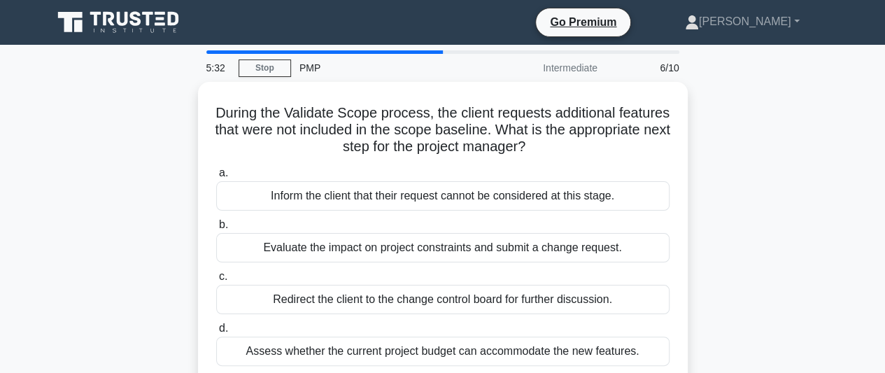
click at [480, 243] on div "Evaluate the impact on project constraints and submit a change request." at bounding box center [442, 247] width 453 height 29
click at [216, 229] on input "b. Evaluate the impact on project constraints and submit a change request." at bounding box center [216, 224] width 0 height 9
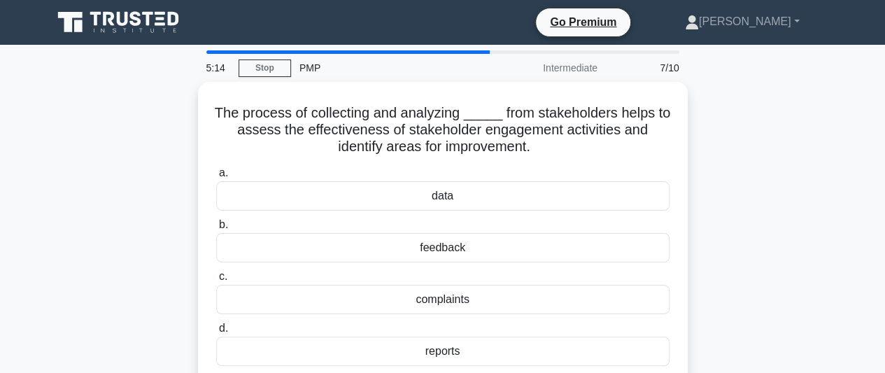
click at [480, 243] on div "feedback" at bounding box center [442, 247] width 453 height 29
click at [216, 229] on input "b. feedback" at bounding box center [216, 224] width 0 height 9
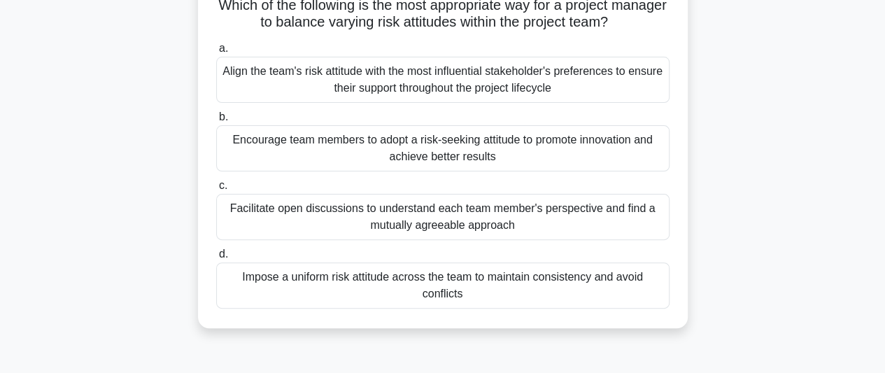
scroll to position [105, 0]
click at [517, 278] on div "Impose a uniform risk attitude across the team to maintain consistency and avoi…" at bounding box center [442, 285] width 453 height 46
click at [216, 258] on input "d. Impose a uniform risk attitude across the team to maintain consistency and a…" at bounding box center [216, 253] width 0 height 9
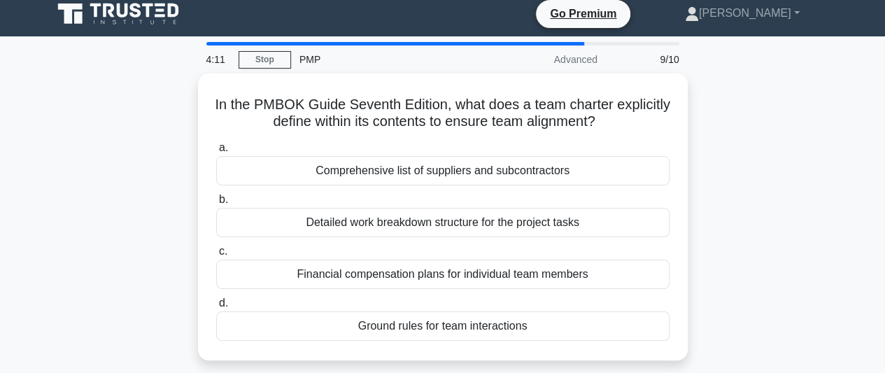
scroll to position [0, 0]
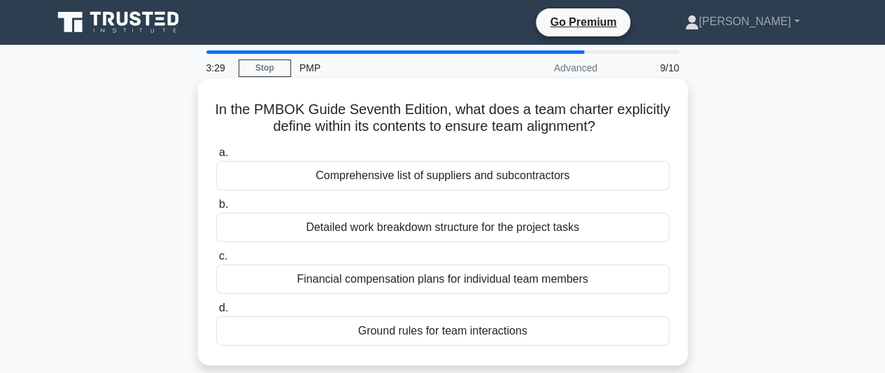
click at [524, 232] on div "Detailed work breakdown structure for the project tasks" at bounding box center [442, 227] width 453 height 29
click at [216, 209] on input "b. Detailed work breakdown structure for the project tasks" at bounding box center [216, 204] width 0 height 9
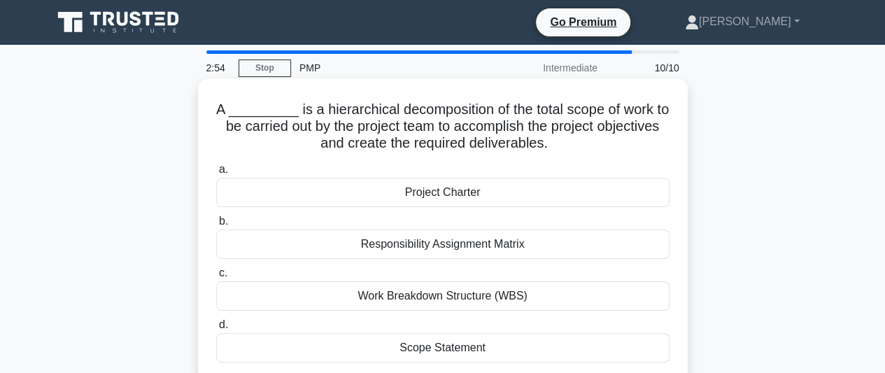
click at [478, 296] on div "Work Breakdown Structure (WBS)" at bounding box center [442, 295] width 453 height 29
click at [216, 278] on input "c. Work Breakdown Structure (WBS)" at bounding box center [216, 273] width 0 height 9
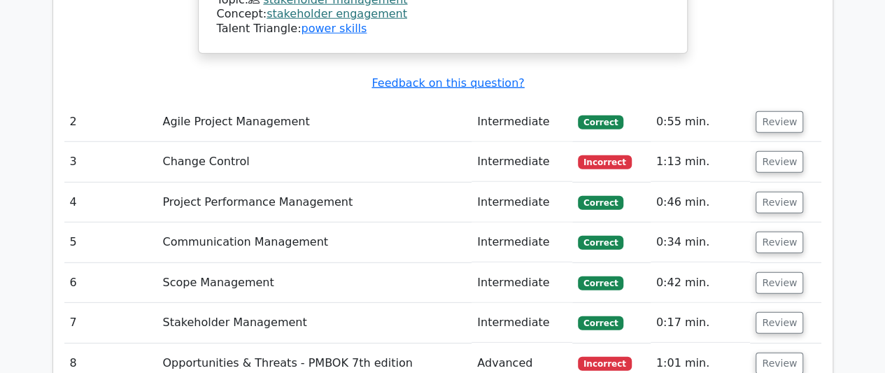
scroll to position [1858, 0]
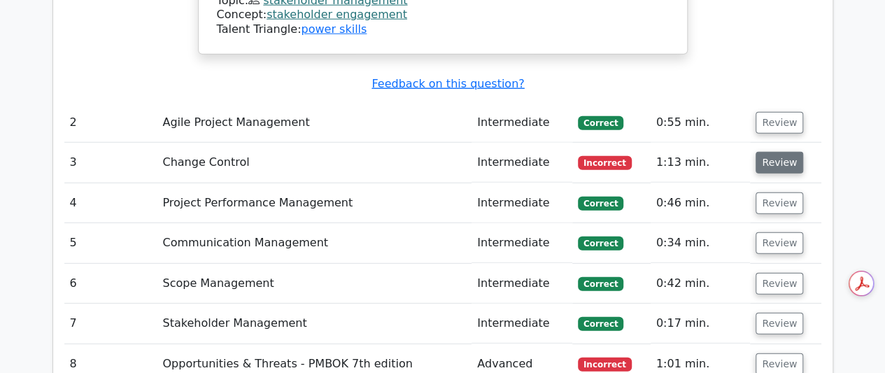
click at [778, 152] on button "Review" at bounding box center [779, 163] width 48 height 22
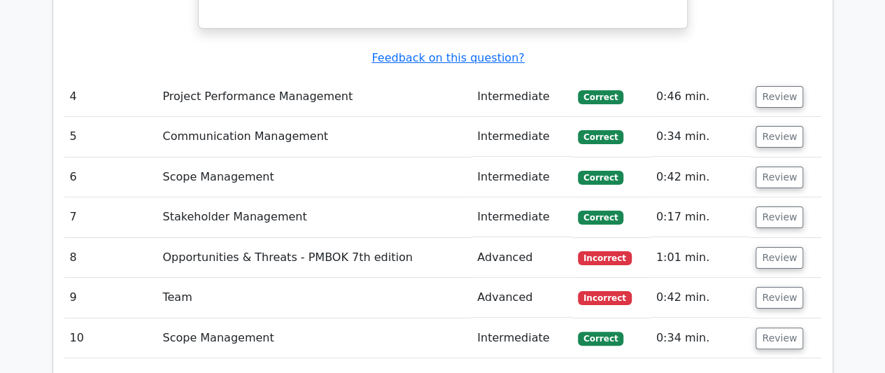
scroll to position [2693, 0]
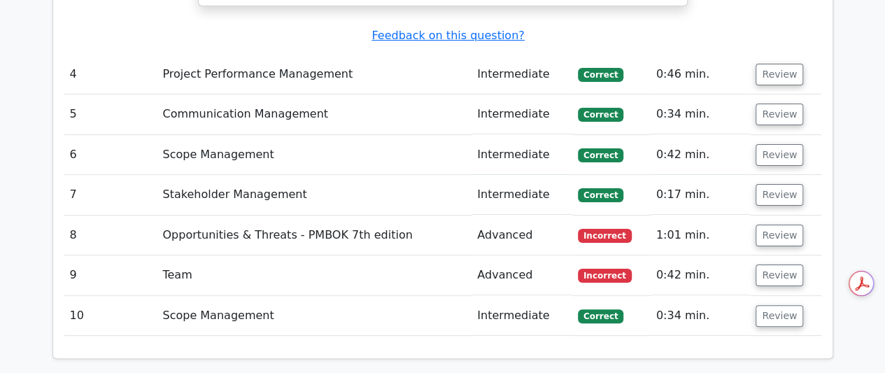
click at [612, 229] on span "Incorrect" at bounding box center [605, 236] width 54 height 14
click at [764, 225] on button "Review" at bounding box center [779, 236] width 48 height 22
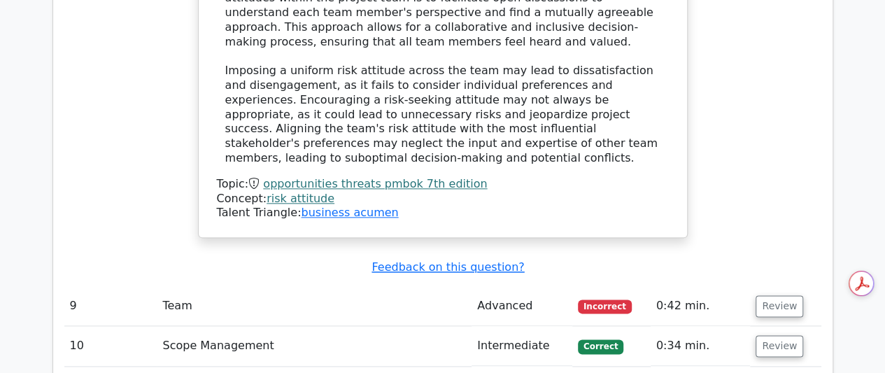
scroll to position [3364, 0]
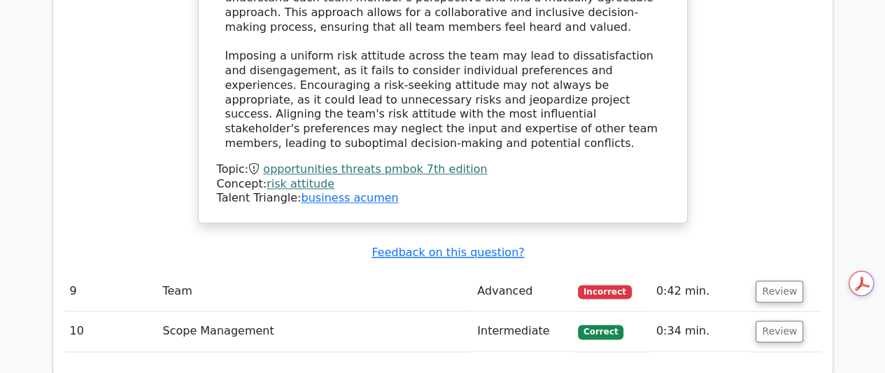
click at [600, 285] on span "Incorrect" at bounding box center [605, 292] width 54 height 14
click at [765, 280] on button "Review" at bounding box center [779, 291] width 48 height 22
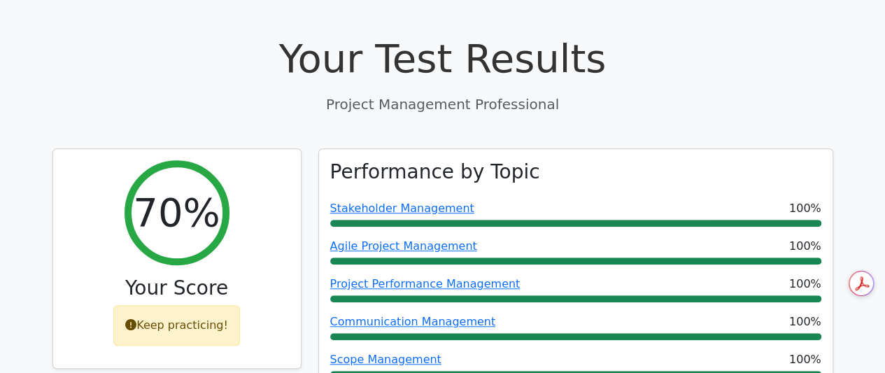
scroll to position [387, 0]
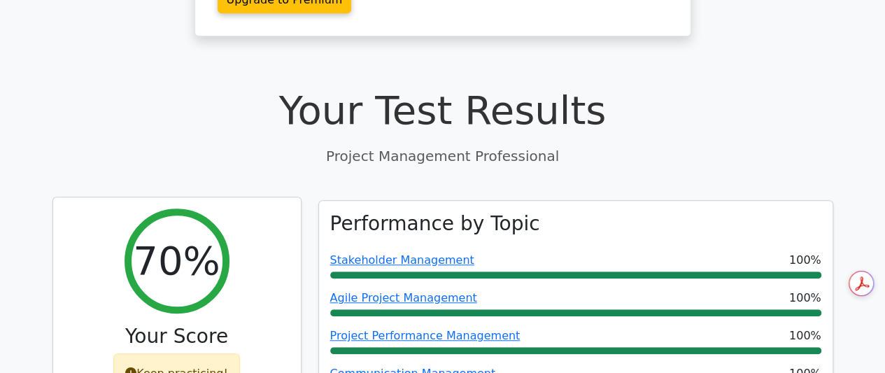
click at [206, 353] on div "Keep practicing!" at bounding box center [176, 373] width 127 height 41
click at [215, 208] on div "70%" at bounding box center [176, 260] width 105 height 105
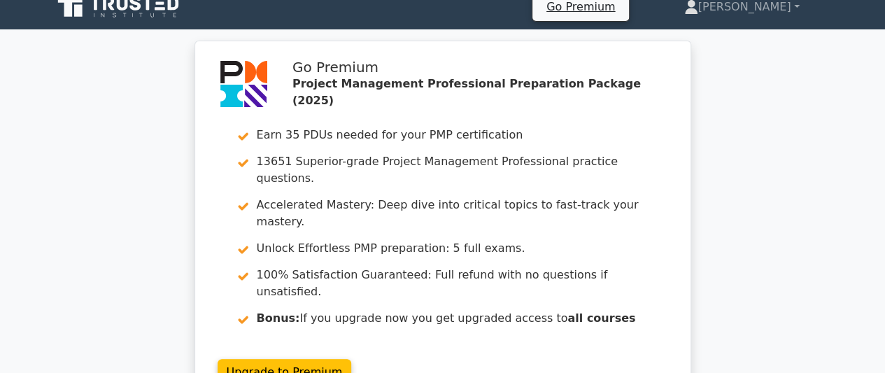
scroll to position [0, 0]
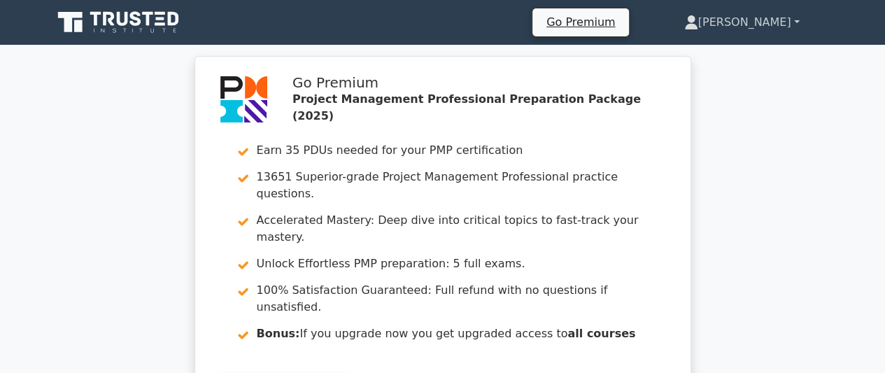
click at [801, 24] on link "[PERSON_NAME]" at bounding box center [741, 22] width 183 height 28
click at [758, 161] on div "Go Premium Project Management Professional Preparation Package (2025) Earn 35 P…" at bounding box center [442, 248] width 885 height 385
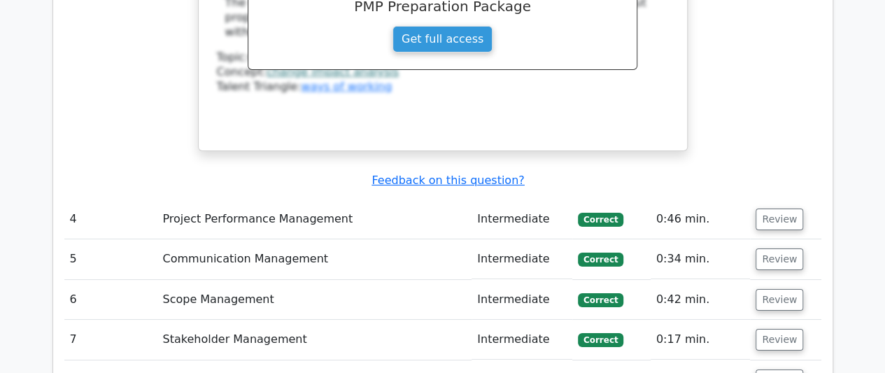
scroll to position [2881, 0]
